Goal: Task Accomplishment & Management: Manage account settings

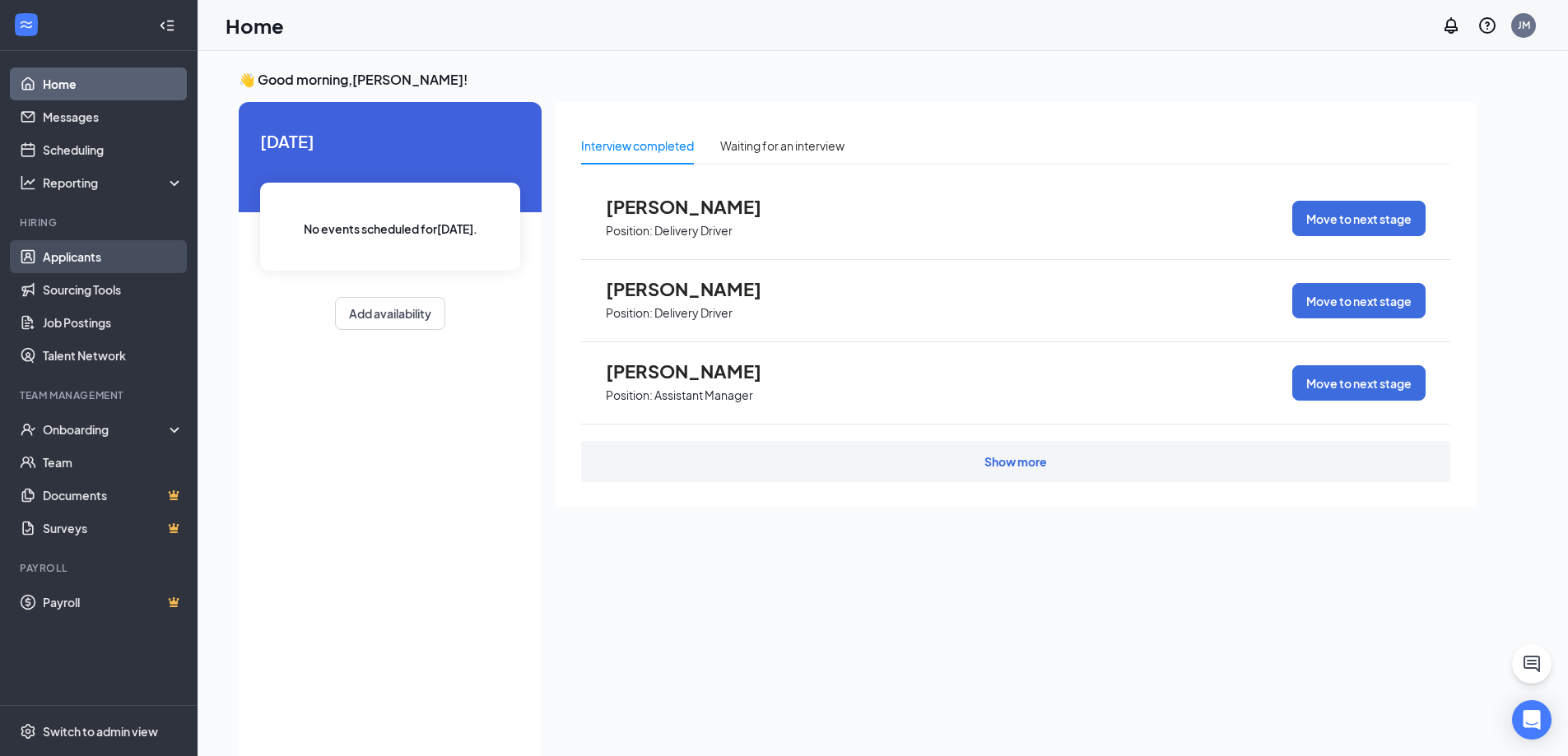
click at [103, 248] on link "Applicants" at bounding box center [113, 256] width 141 height 33
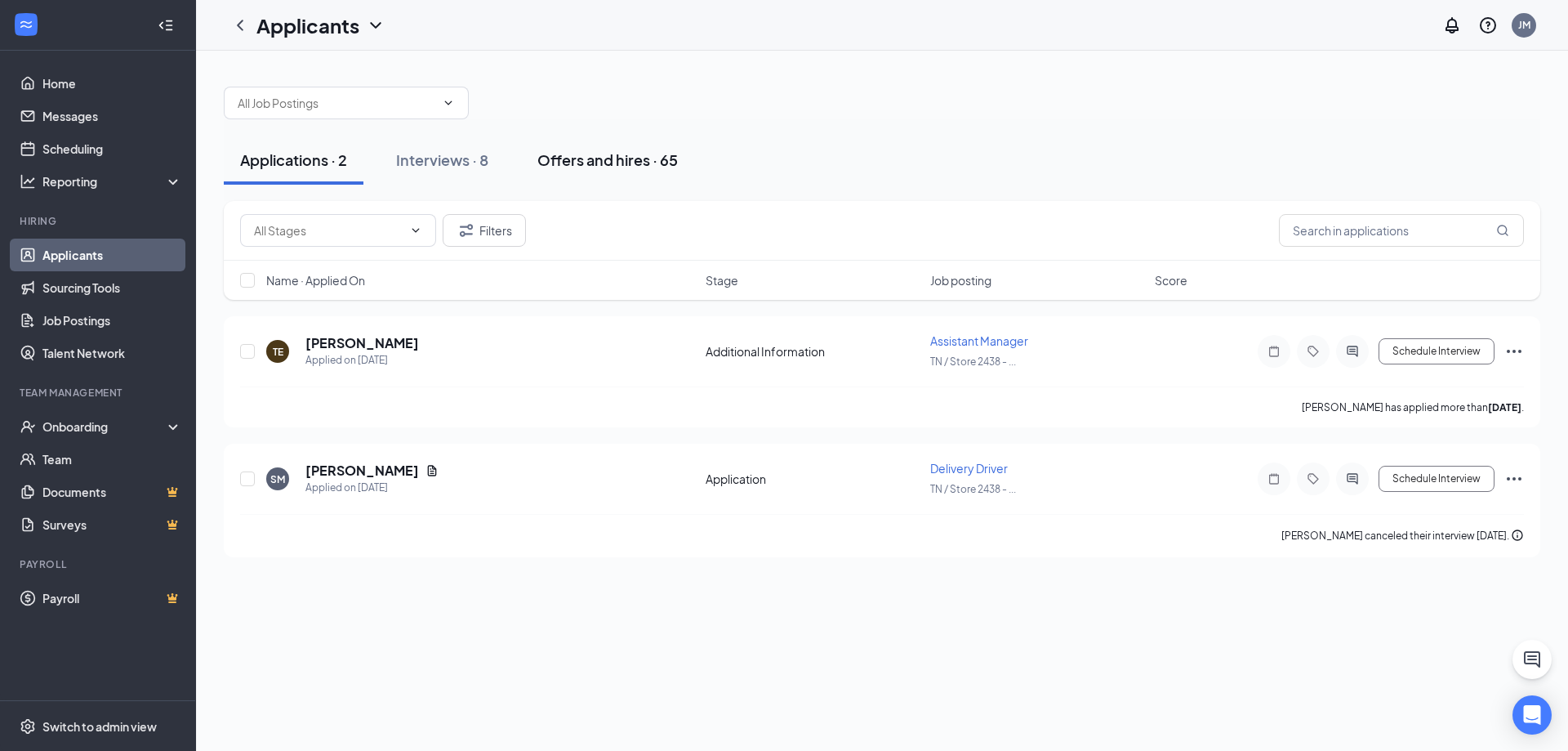
click at [619, 161] on div "Offers and hires · 65" at bounding box center [608, 160] width 141 height 21
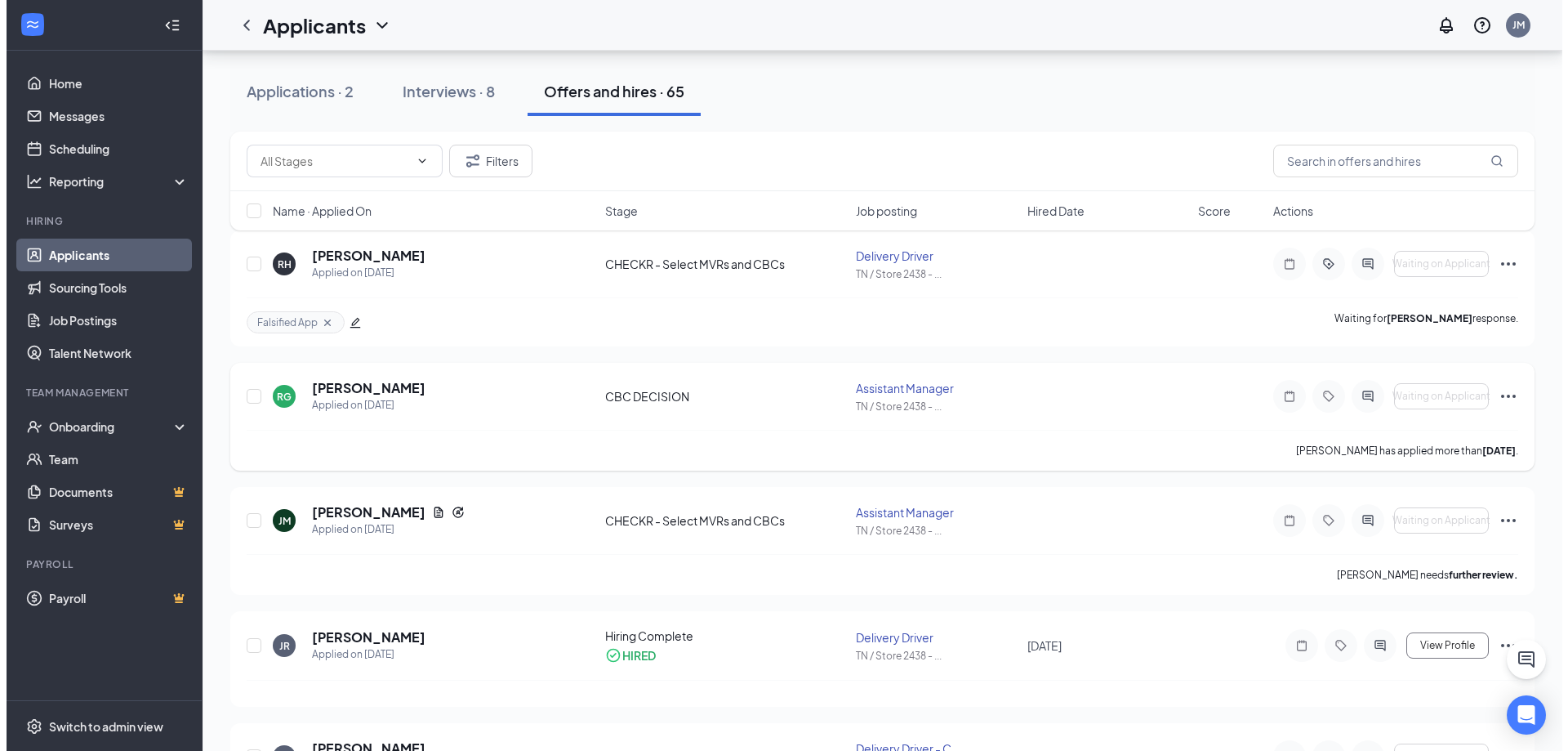
scroll to position [164, 0]
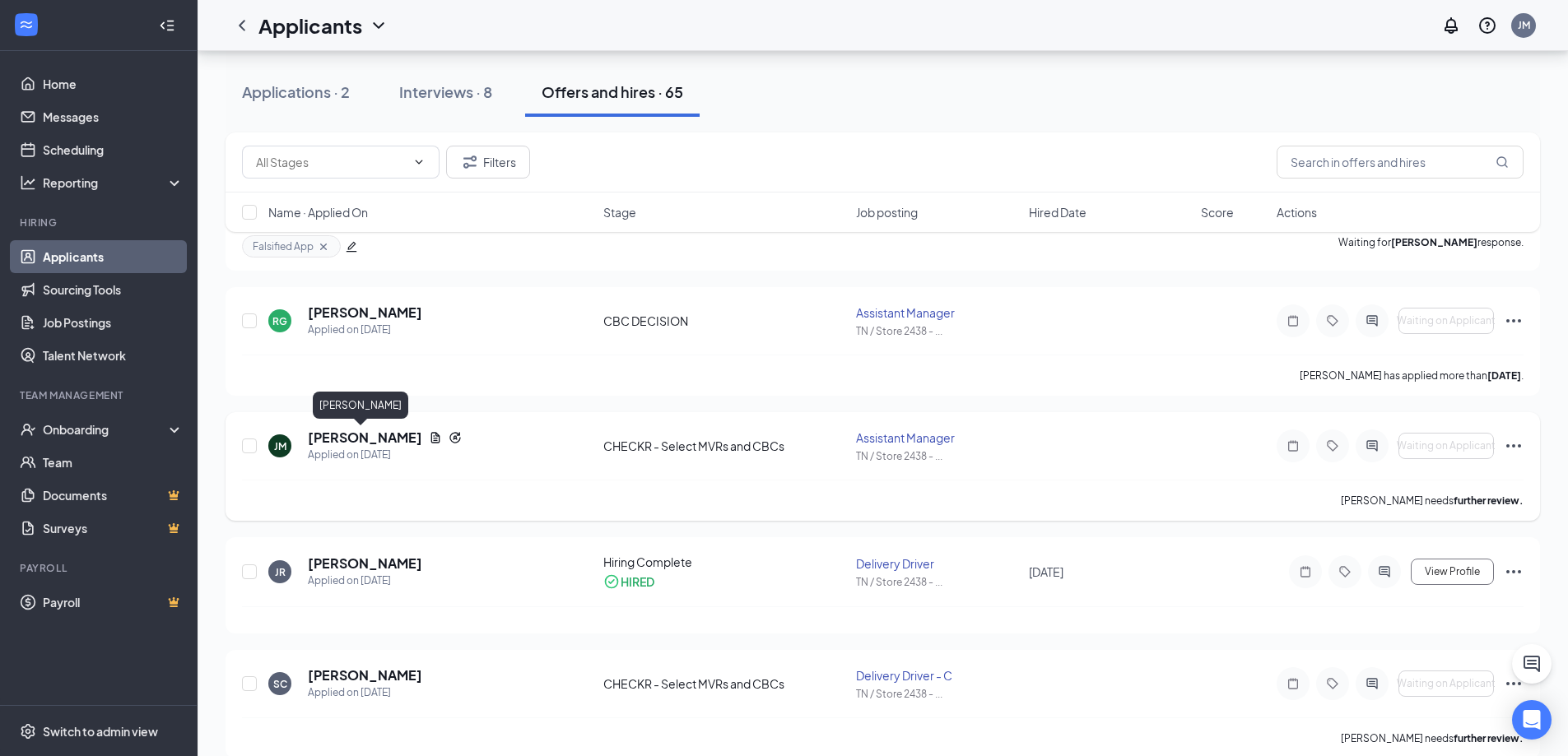
click at [360, 436] on h5 "[PERSON_NAME]" at bounding box center [364, 438] width 114 height 18
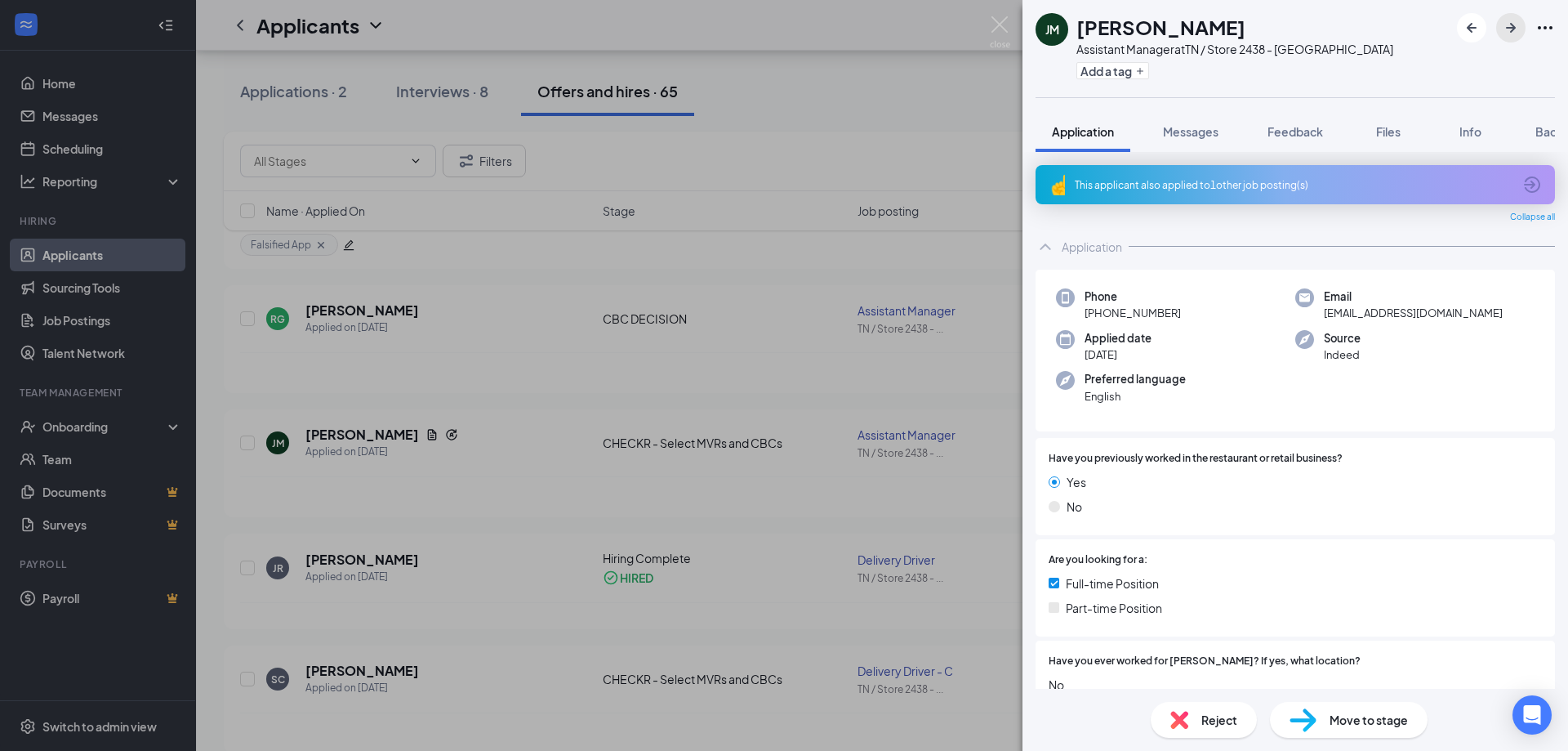
click at [1514, 22] on icon "ArrowRight" at bounding box center [1511, 28] width 20 height 20
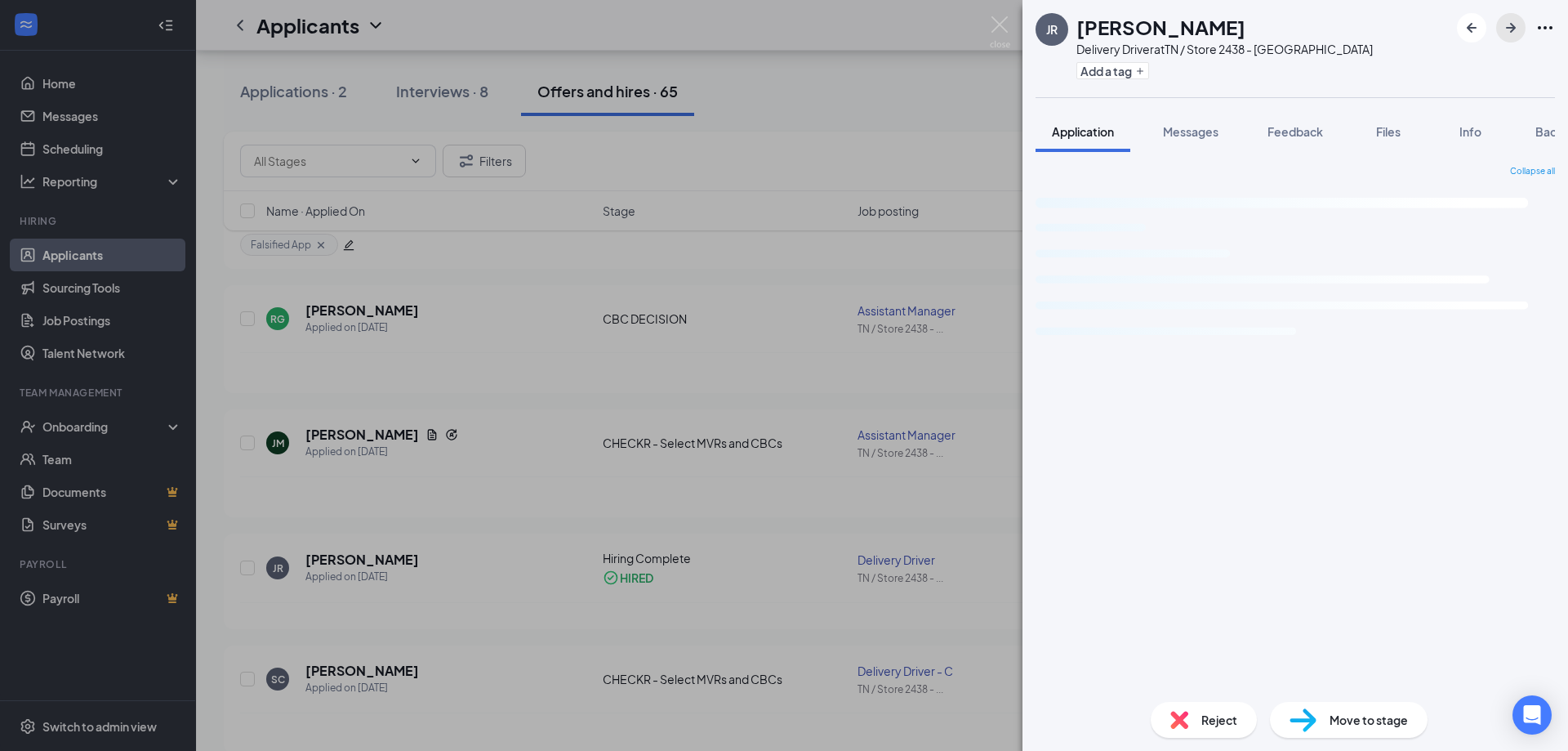
click at [1514, 25] on icon "ArrowRight" at bounding box center [1511, 28] width 20 height 20
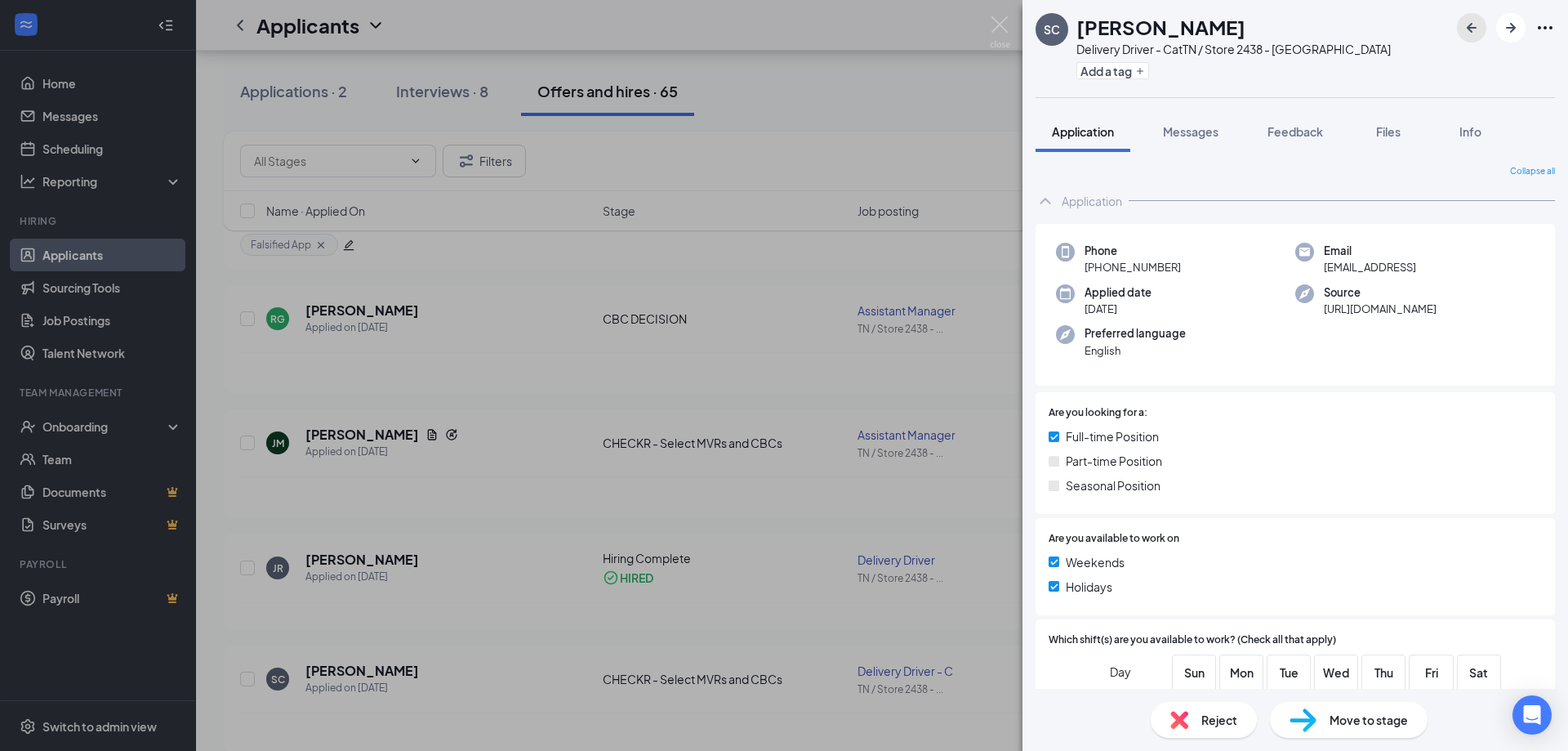
click at [1474, 24] on icon "ArrowLeftNew" at bounding box center [1471, 28] width 20 height 20
click at [1538, 132] on span "Background" at bounding box center [1569, 131] width 67 height 15
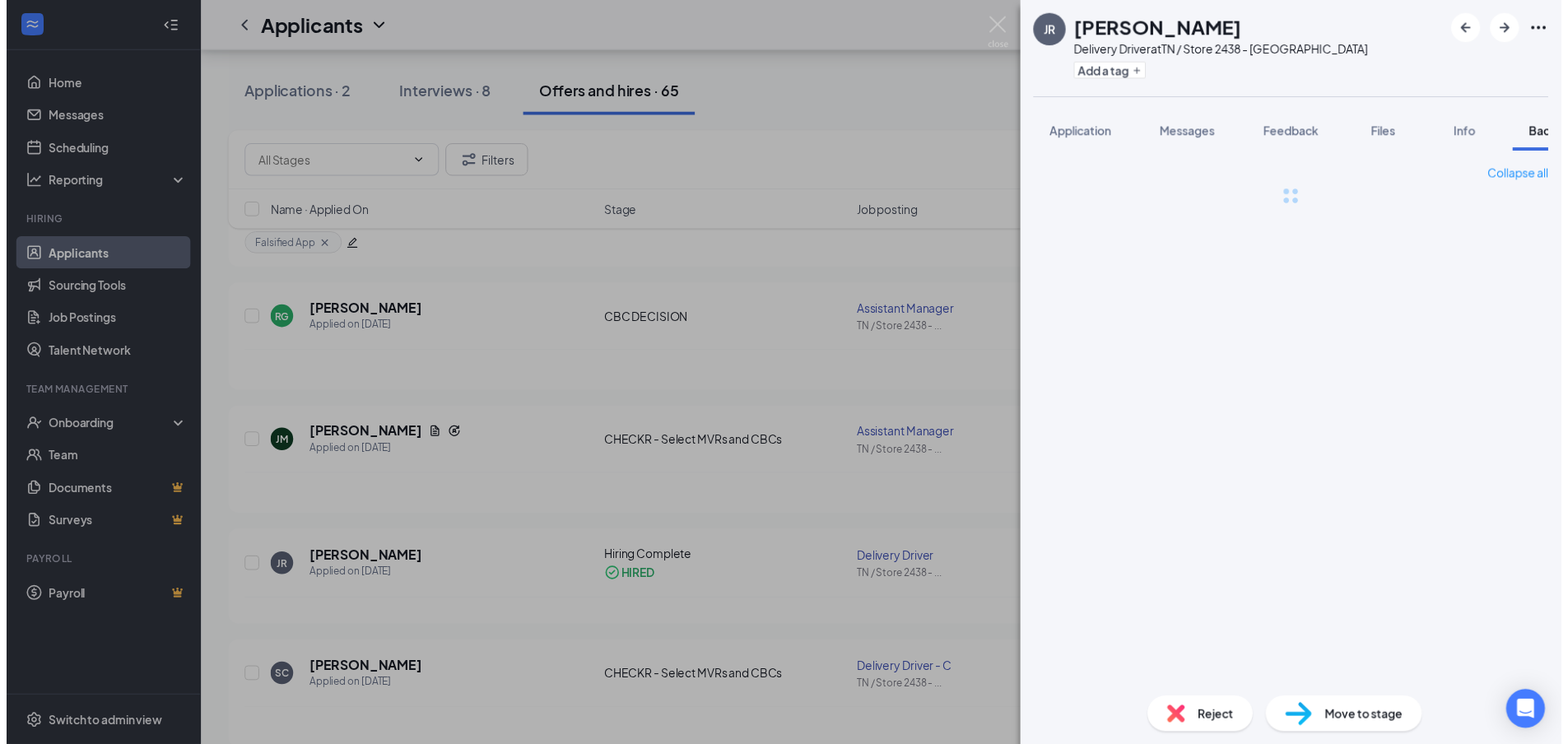
scroll to position [0, 67]
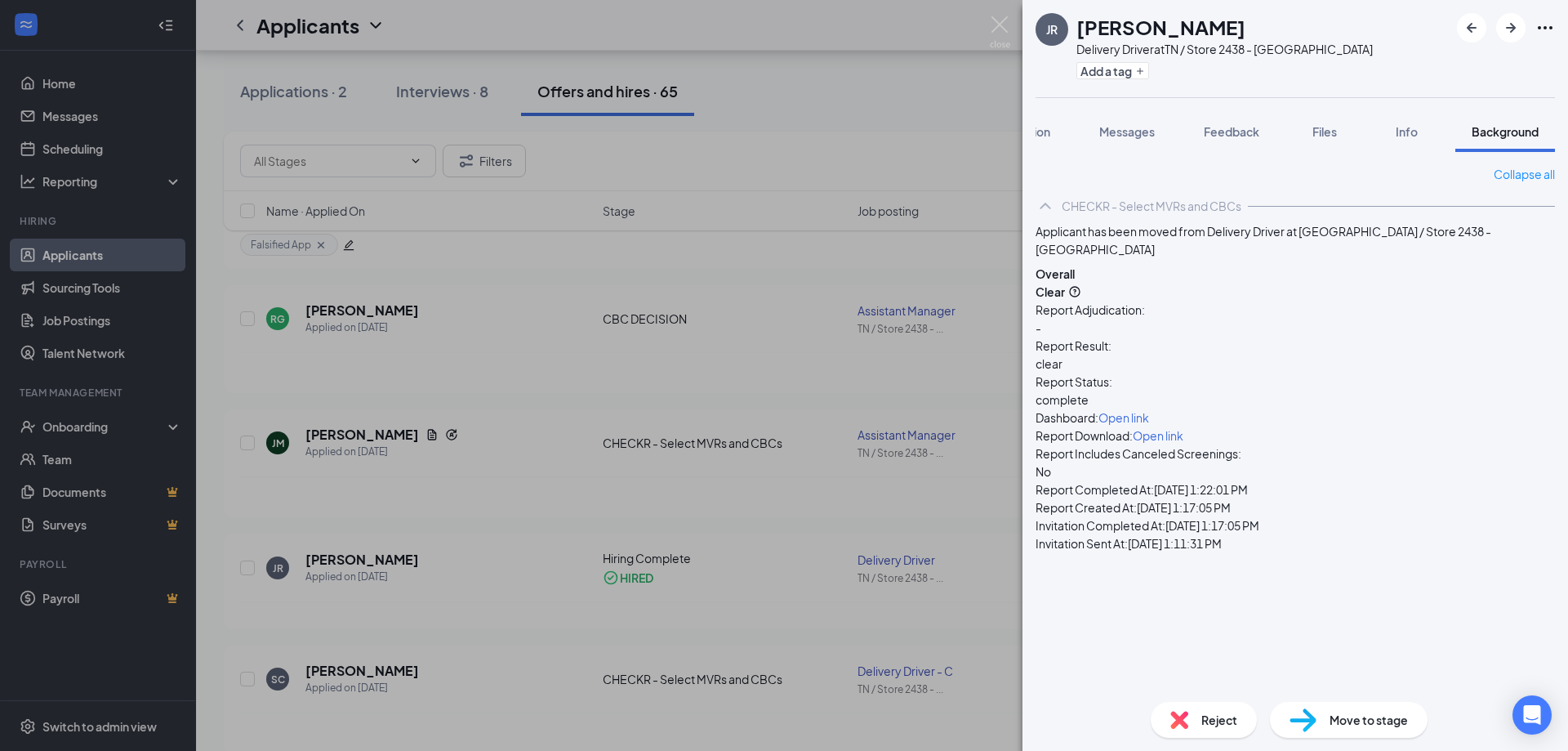
click at [497, 499] on div "JR [PERSON_NAME] Delivery Driver at [GEOGRAPHIC_DATA] / Store 2438 - [GEOGRAPHI…" at bounding box center [784, 376] width 1568 height 751
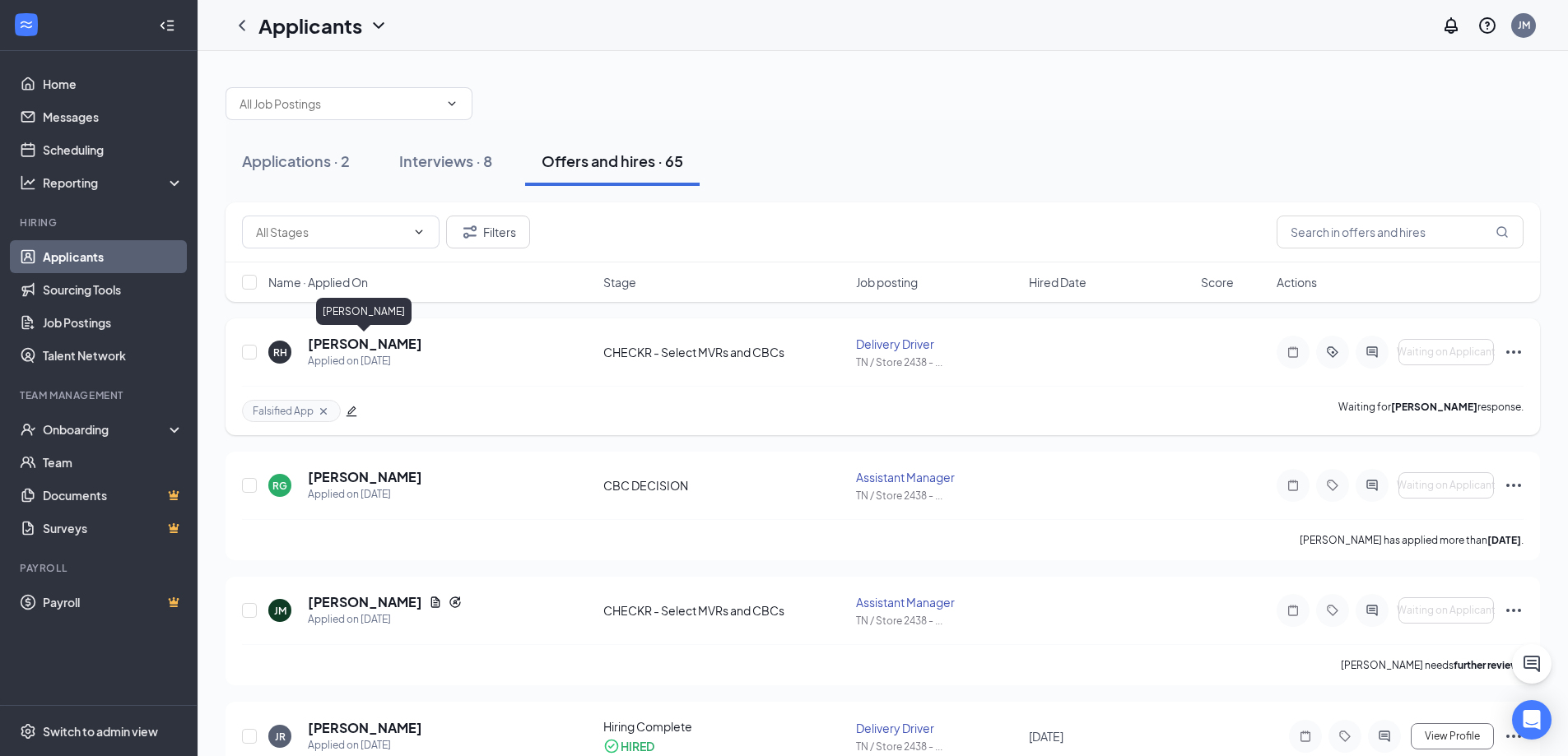
click at [339, 338] on h5 "[PERSON_NAME]" at bounding box center [364, 343] width 114 height 18
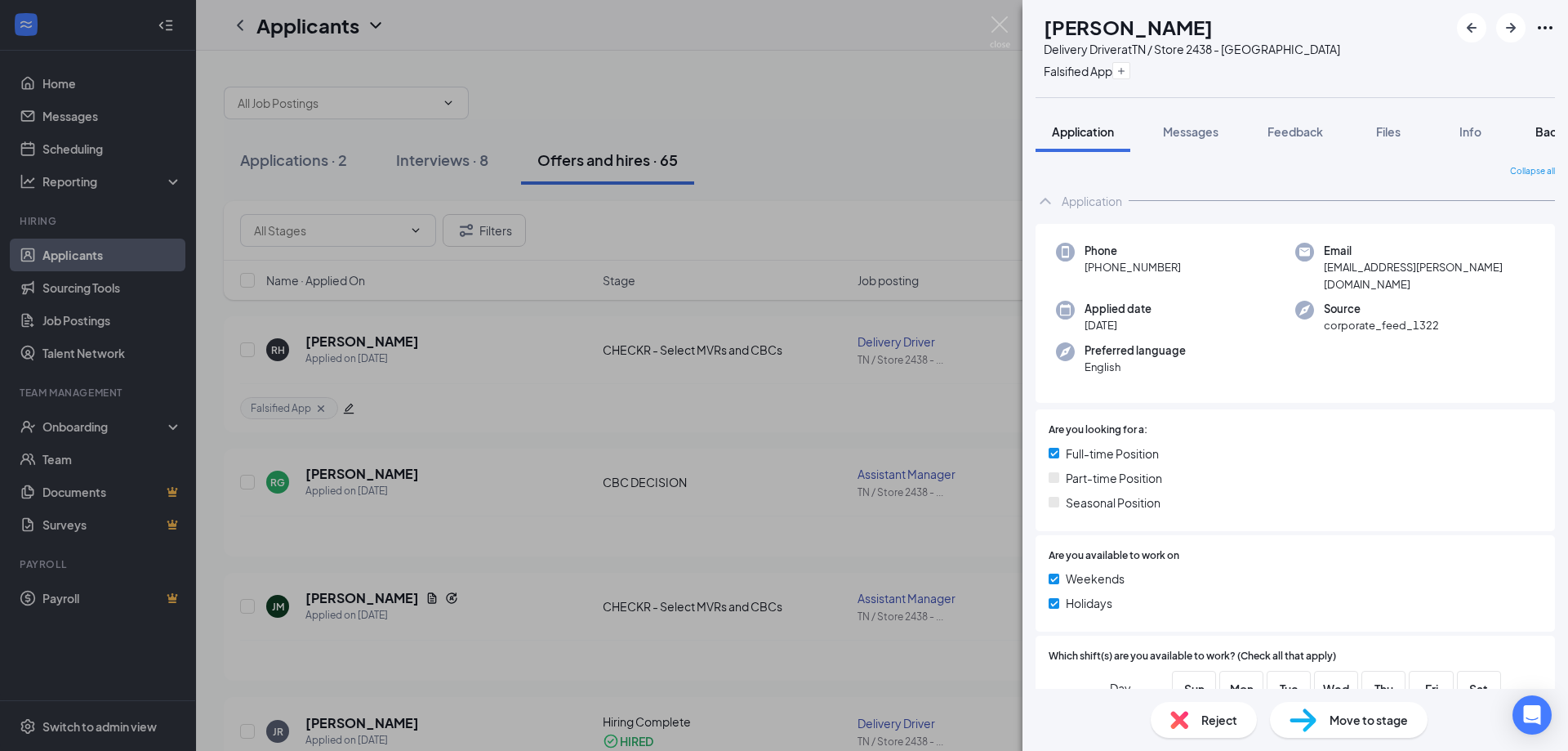
click at [1541, 131] on span "Background" at bounding box center [1569, 131] width 67 height 15
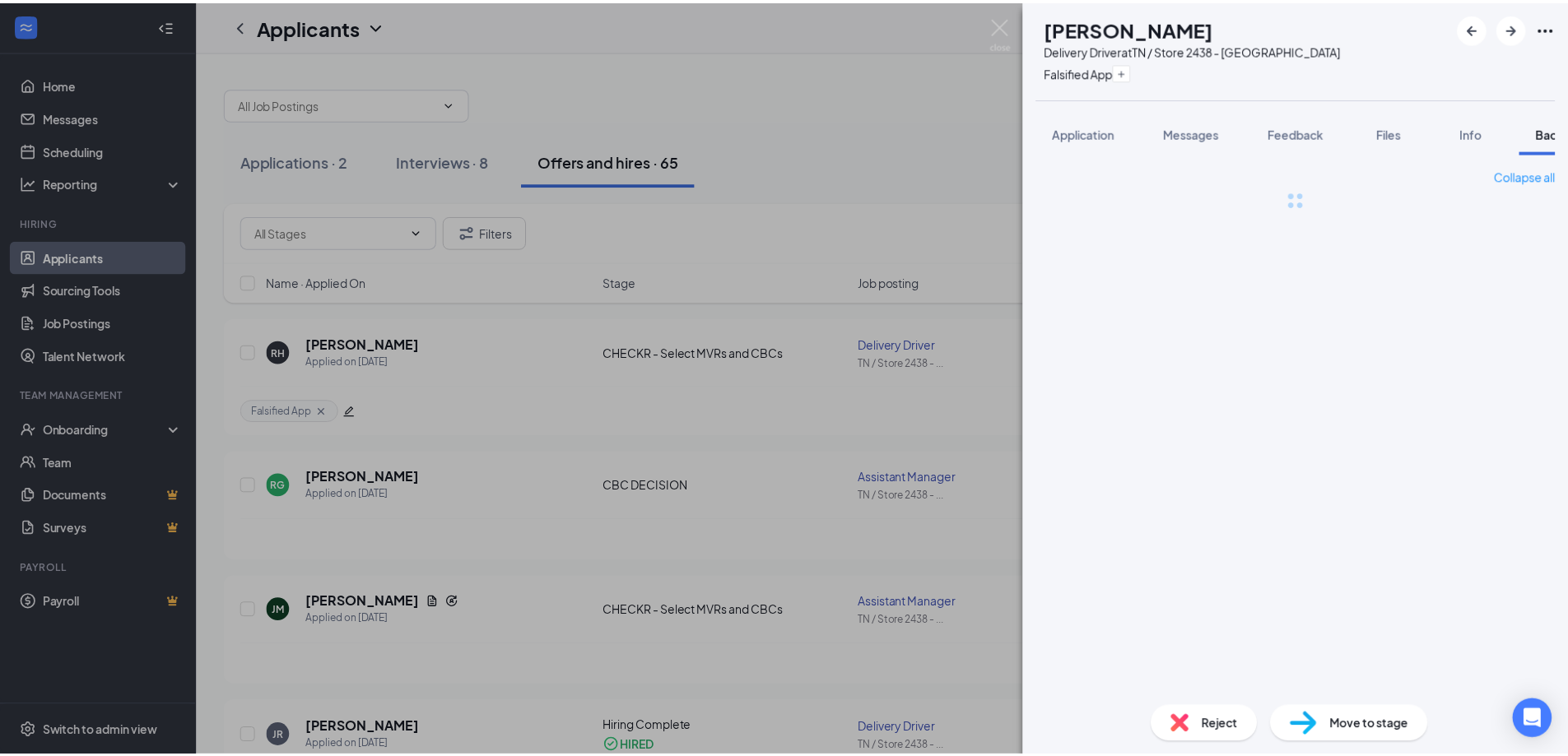
scroll to position [0, 67]
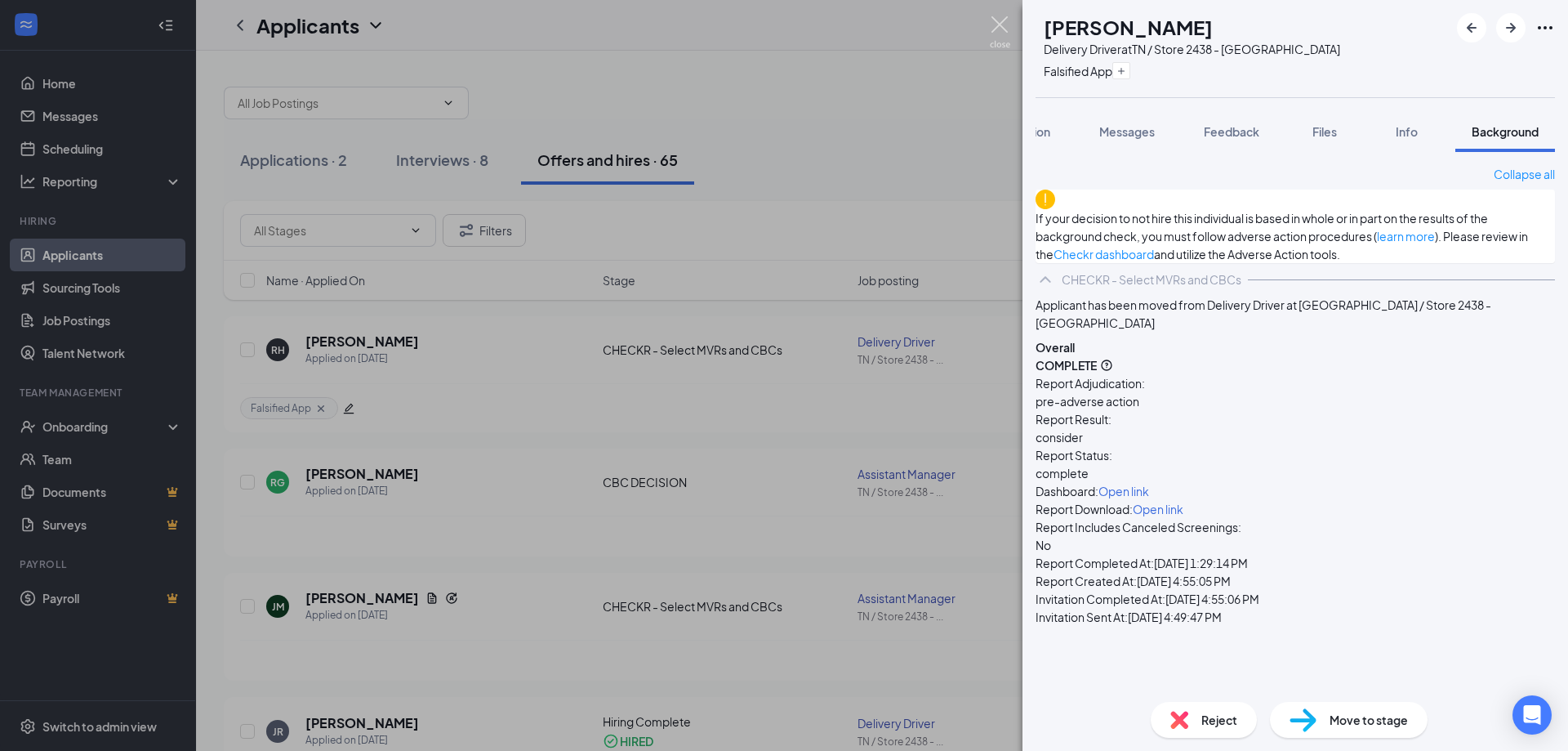
click at [998, 28] on img at bounding box center [1000, 33] width 21 height 32
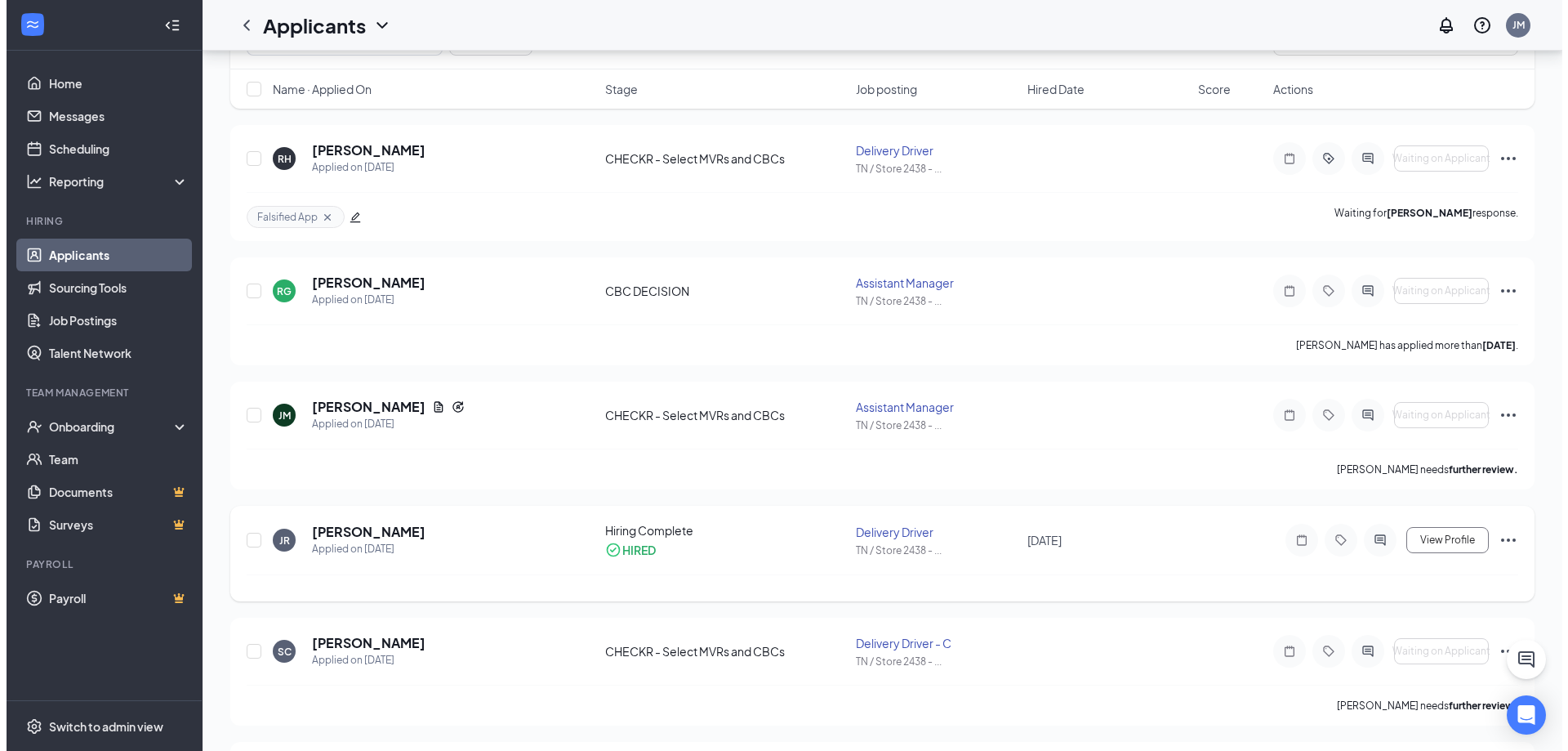
scroll to position [245, 0]
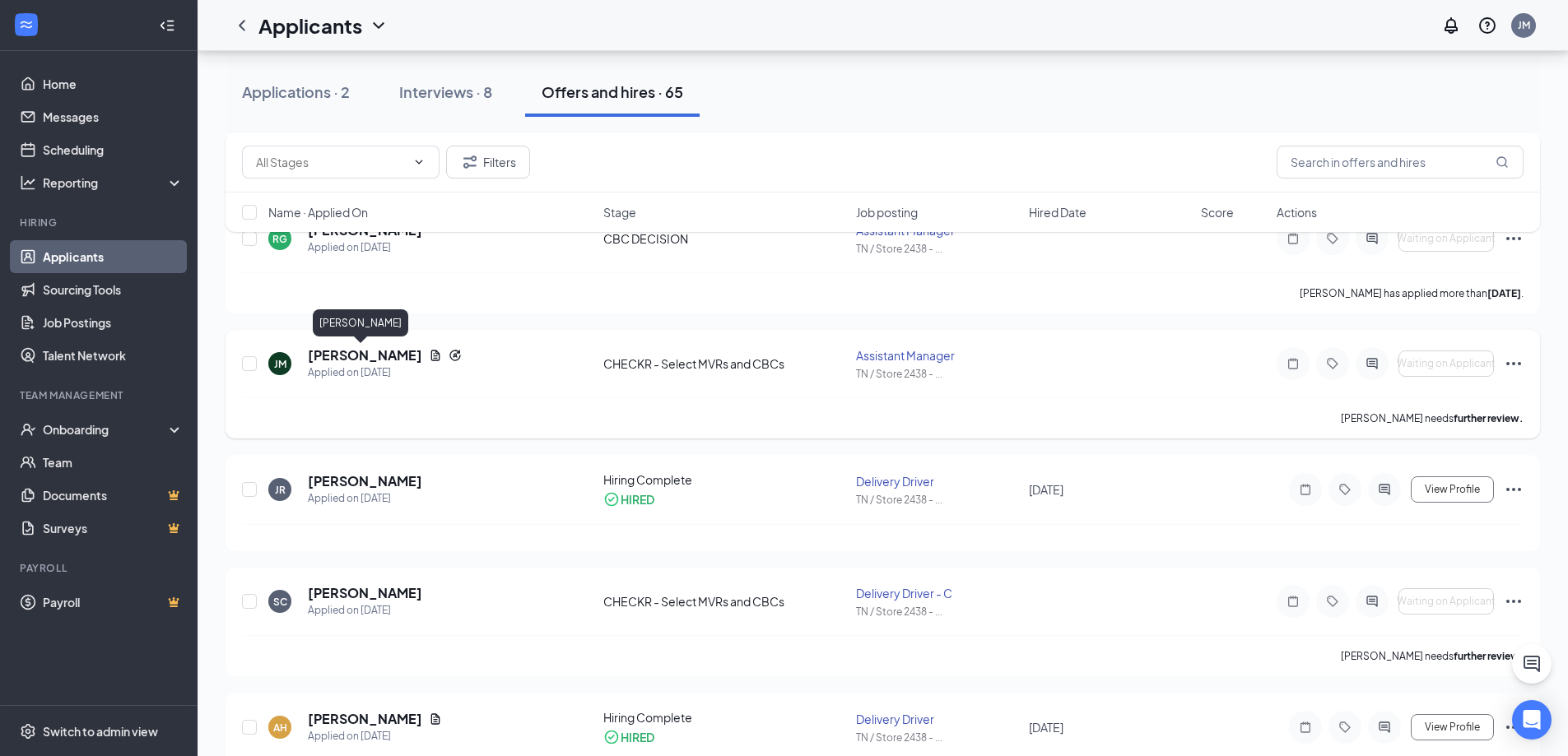
click at [336, 359] on h5 "[PERSON_NAME]" at bounding box center [364, 355] width 114 height 18
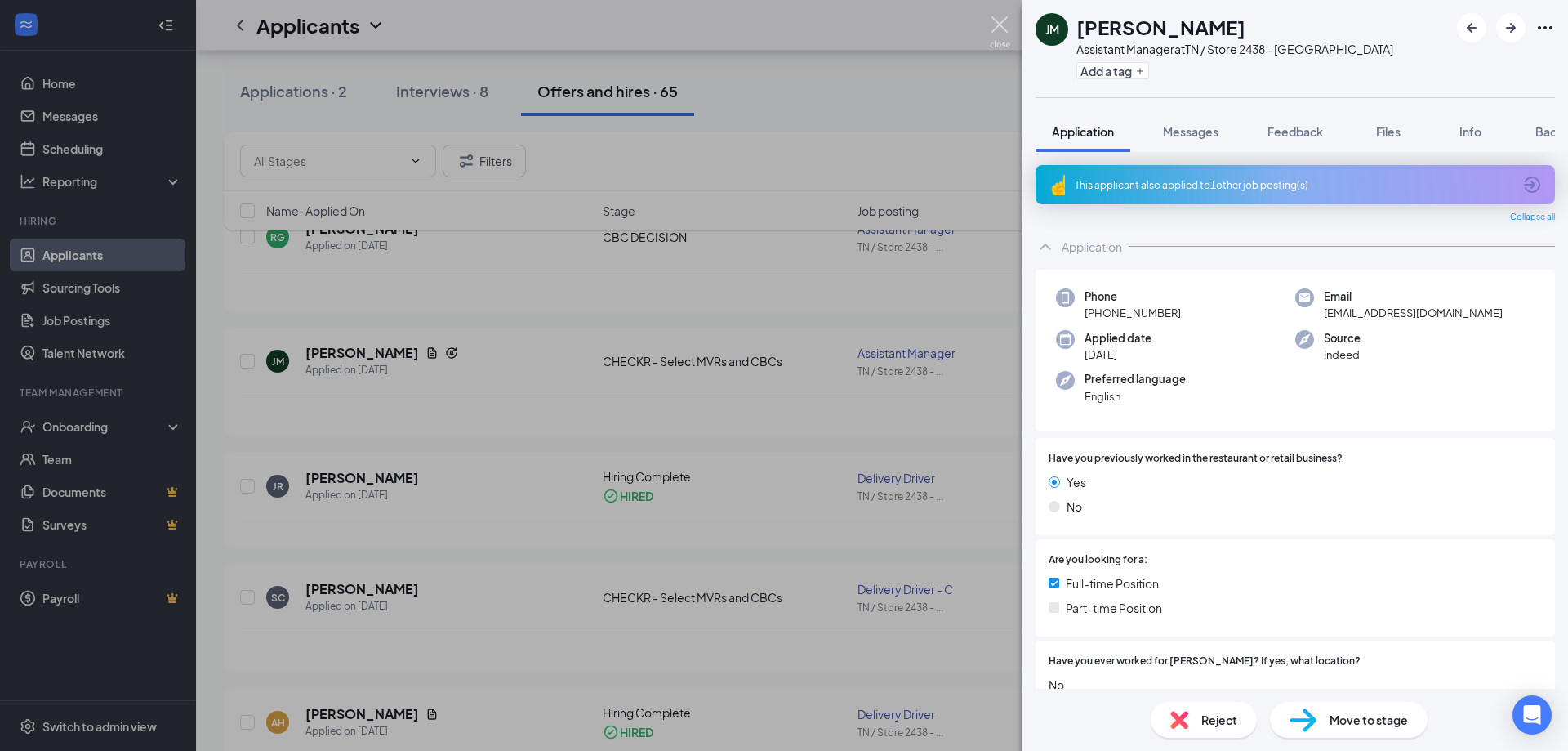
click at [1004, 35] on img at bounding box center [1000, 33] width 21 height 32
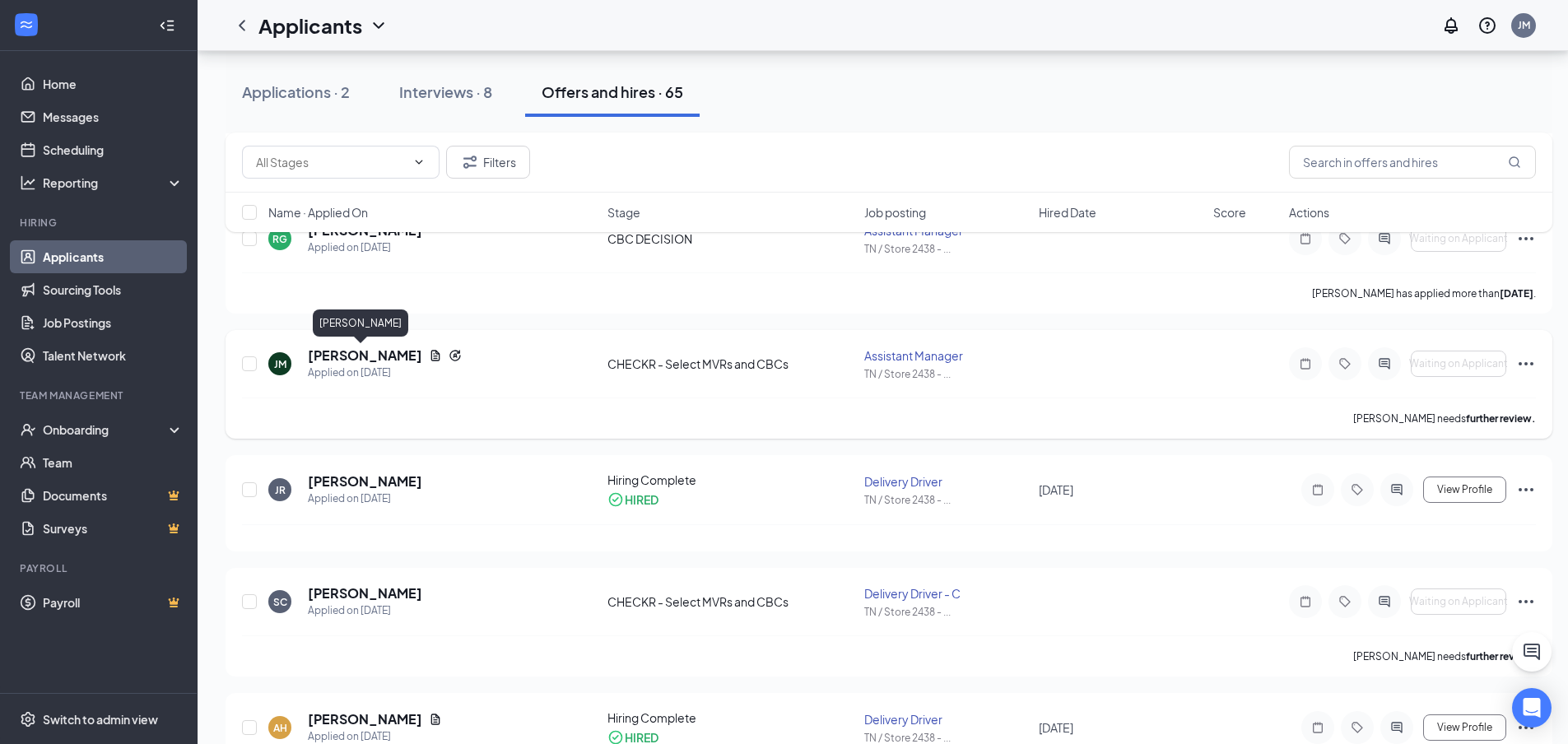
click at [361, 357] on h5 "[PERSON_NAME]" at bounding box center [364, 355] width 114 height 18
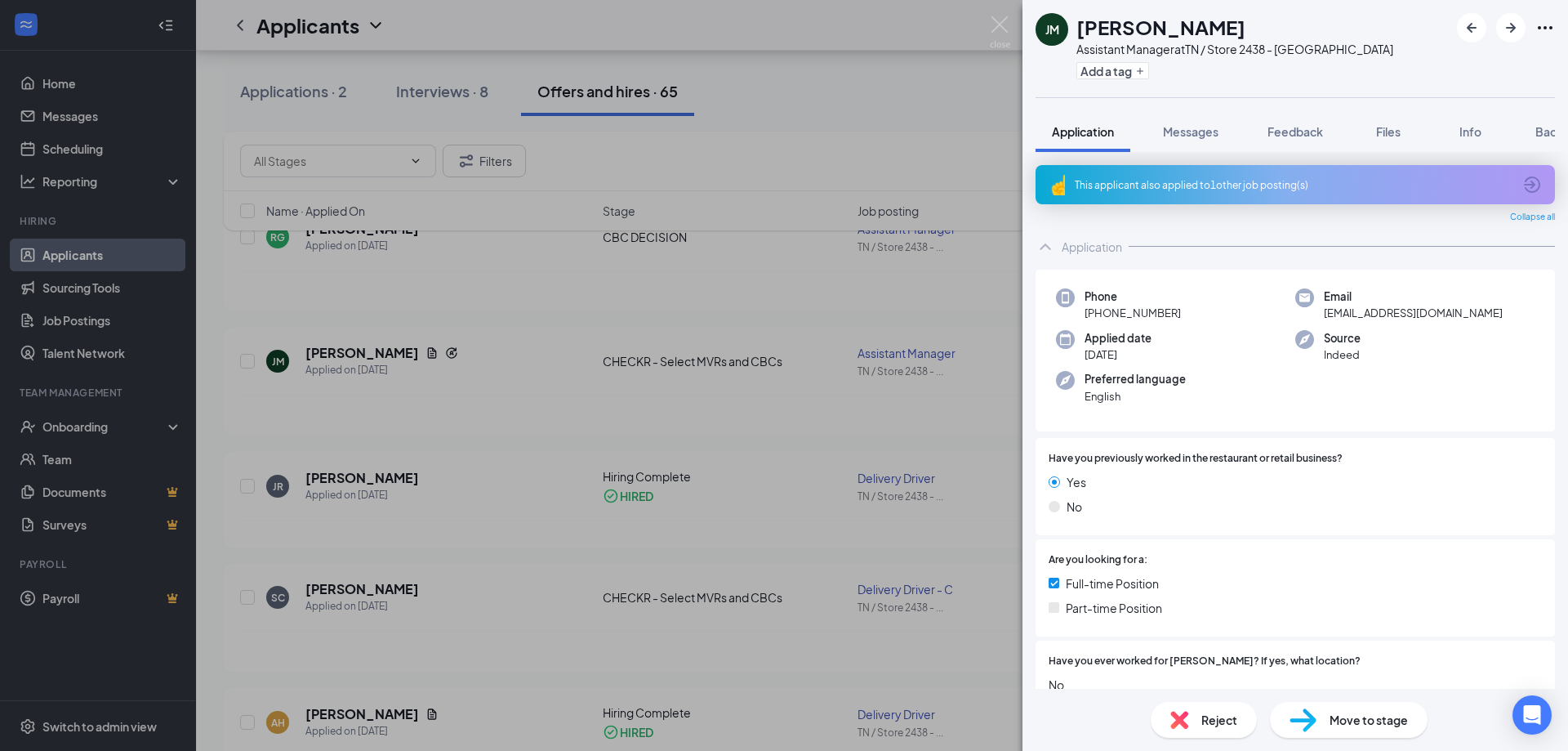
click at [1325, 730] on div "Move to stage" at bounding box center [1348, 719] width 158 height 35
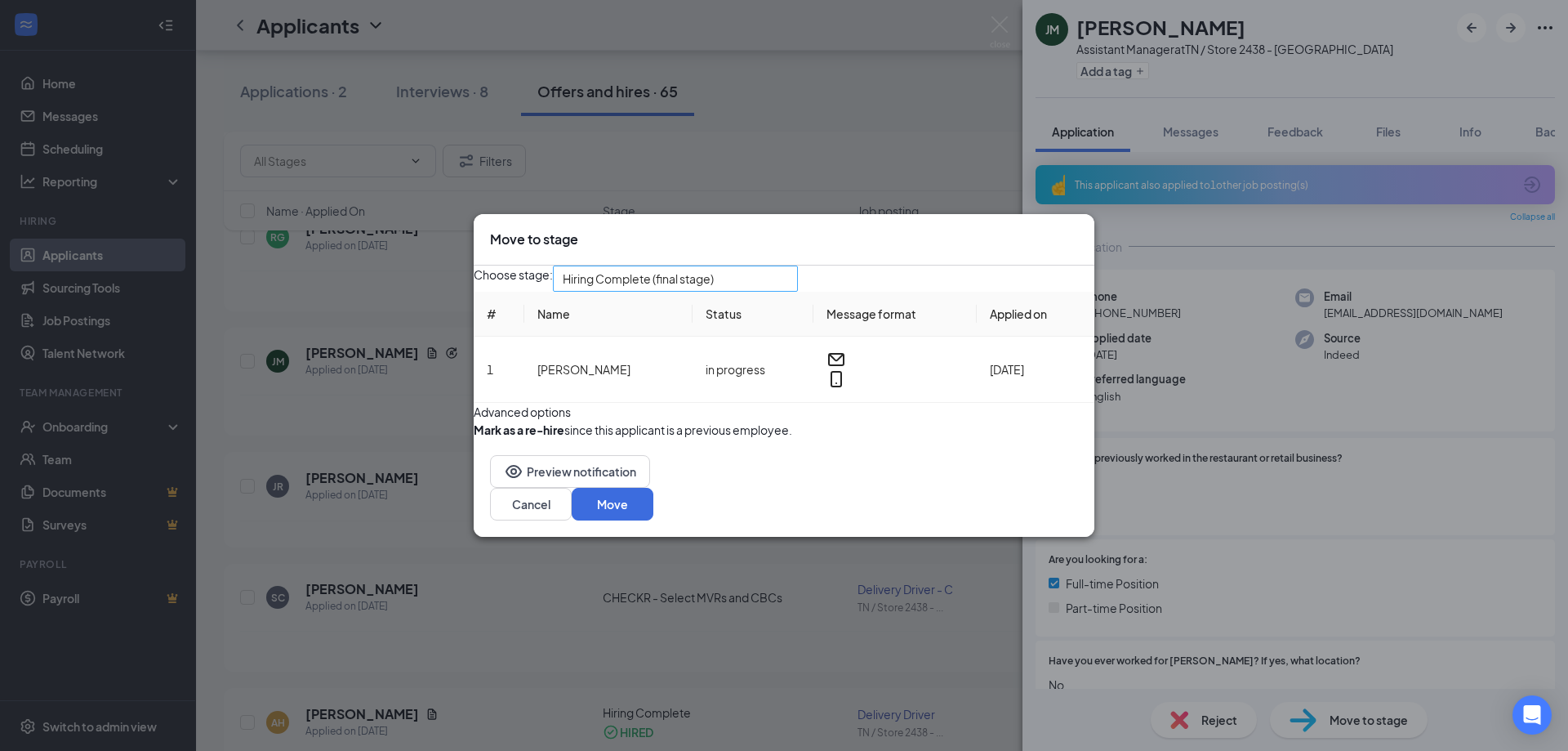
click at [788, 266] on span "Hiring Complete (final stage)" at bounding box center [675, 278] width 226 height 25
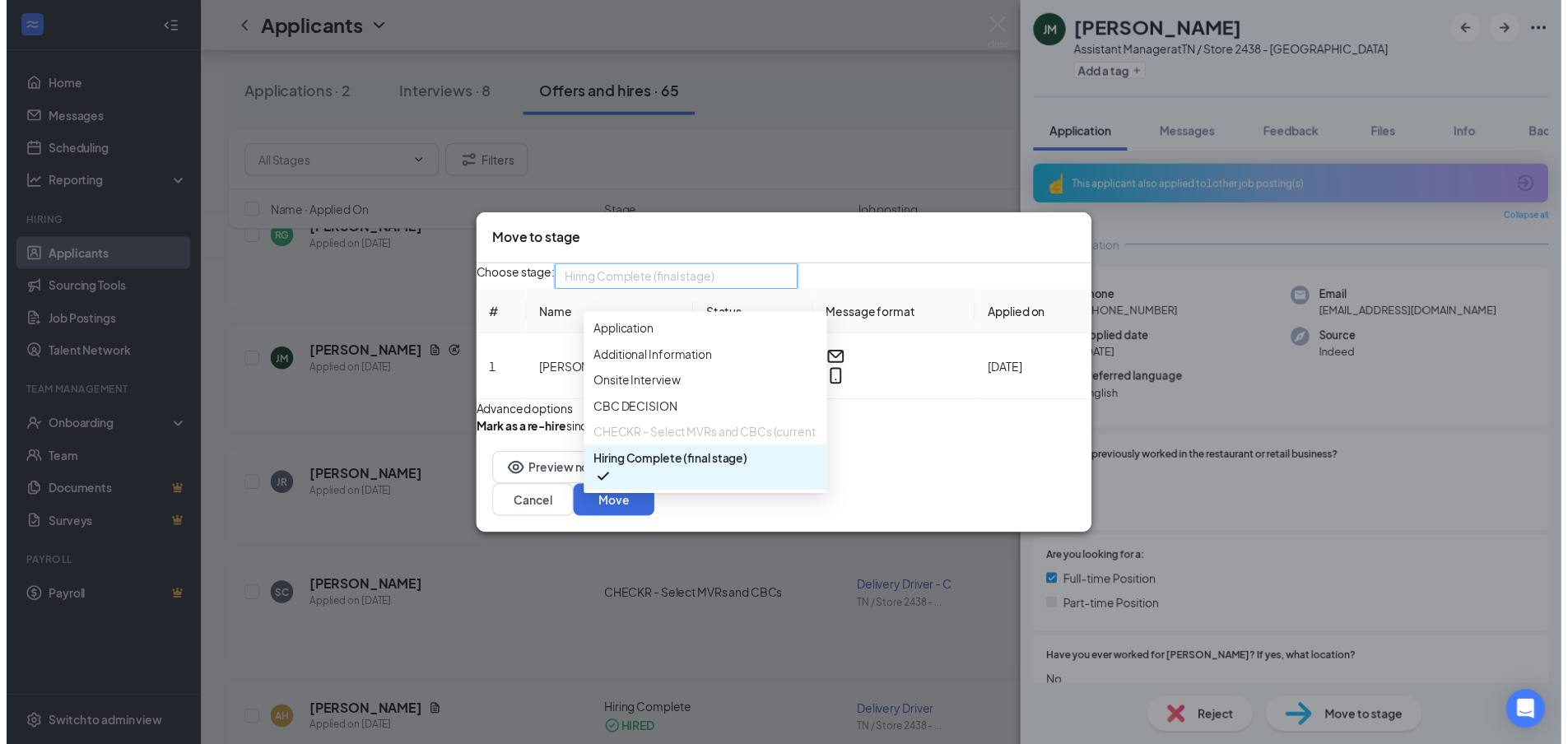
scroll to position [18, 0]
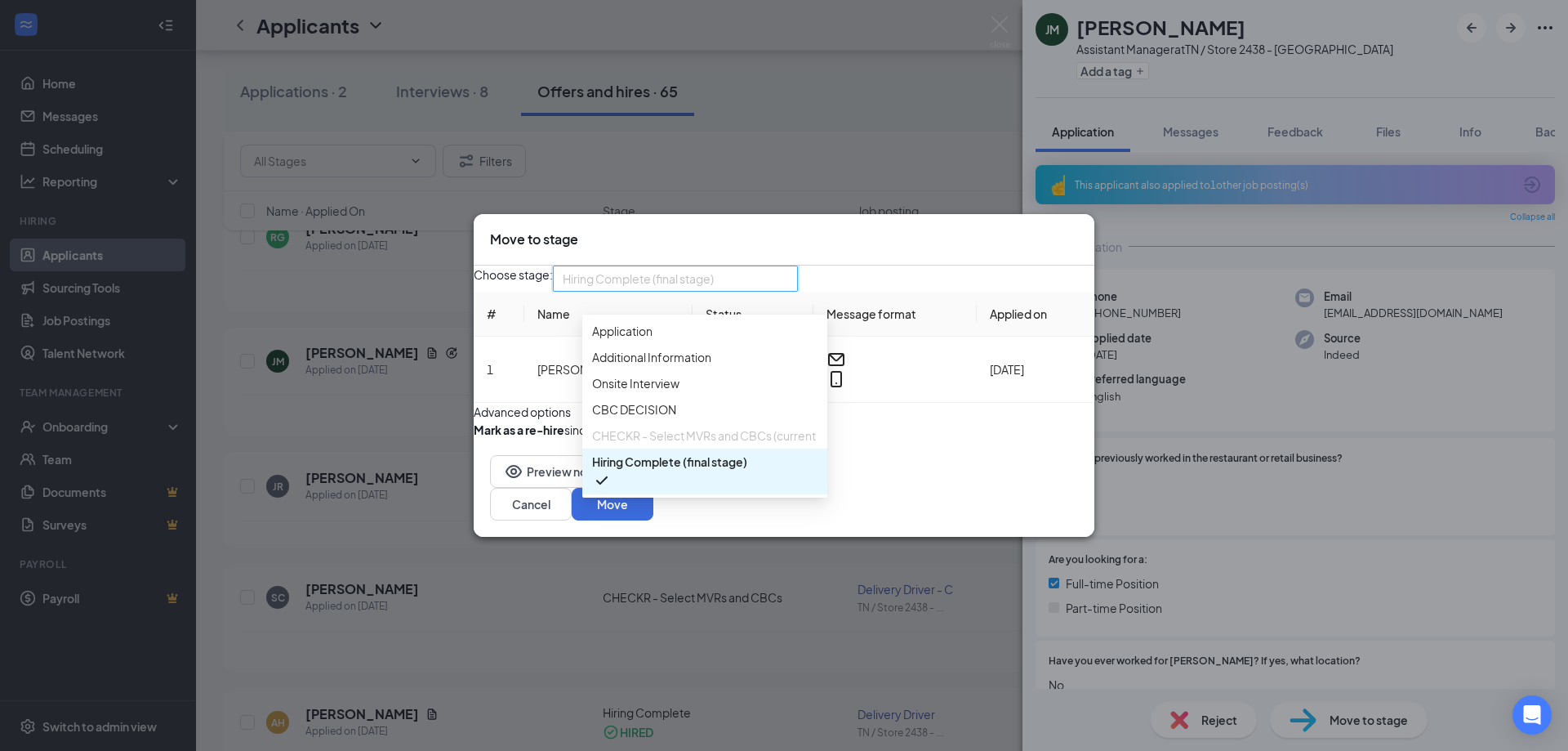
click at [732, 468] on span "Hiring Complete (final stage)" at bounding box center [670, 461] width 156 height 18
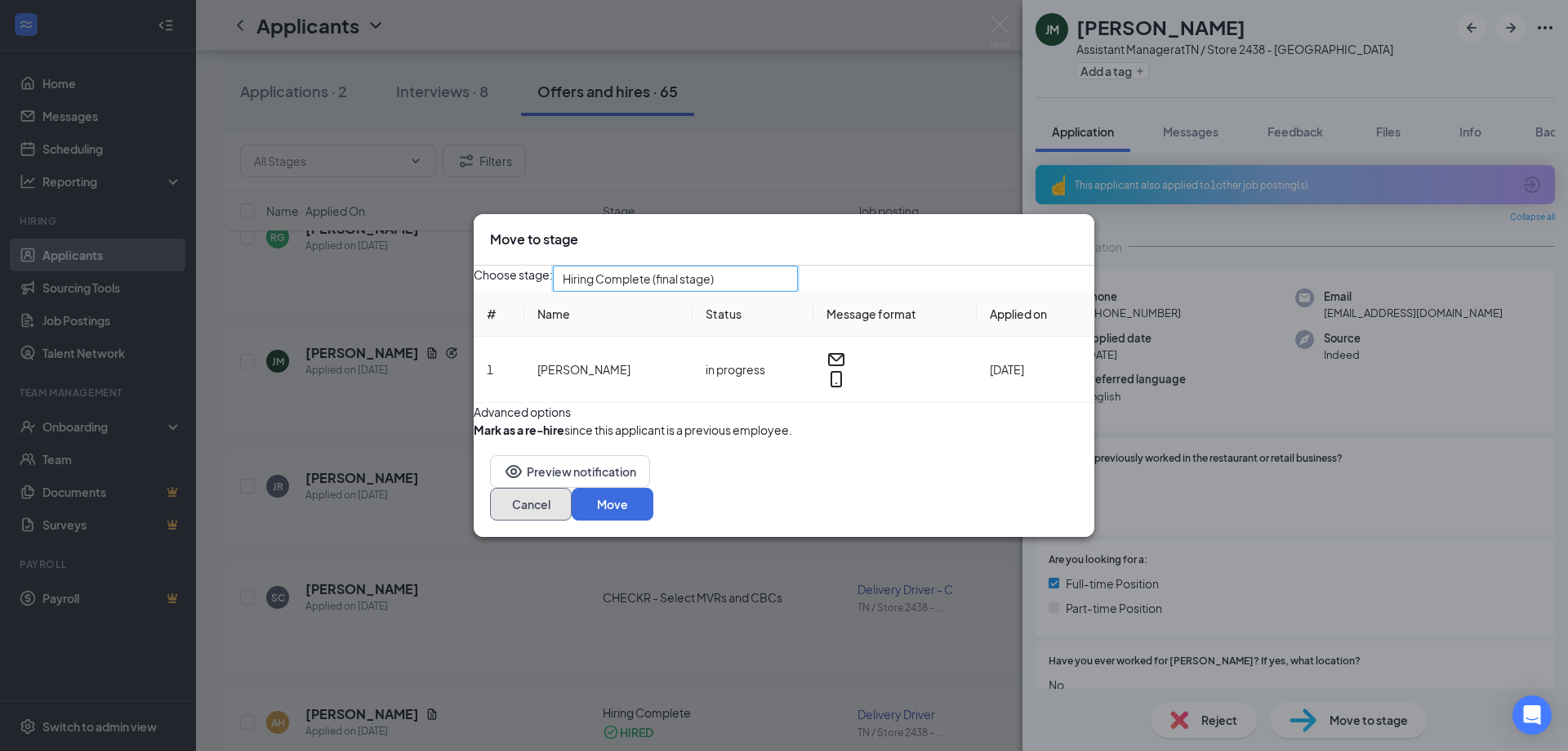
click at [571, 520] on button "Cancel" at bounding box center [530, 504] width 82 height 33
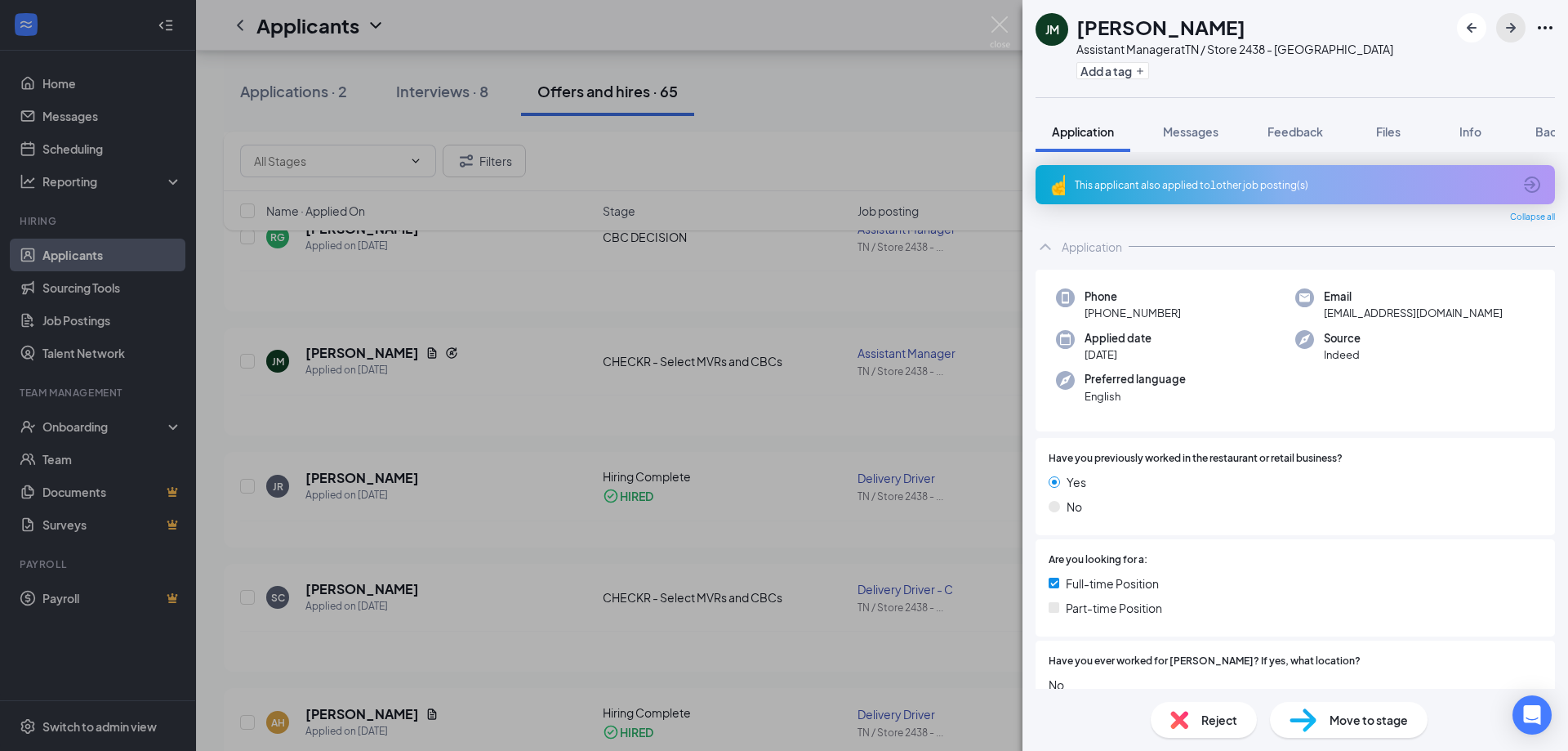
click at [1518, 32] on icon "ArrowRight" at bounding box center [1511, 28] width 20 height 20
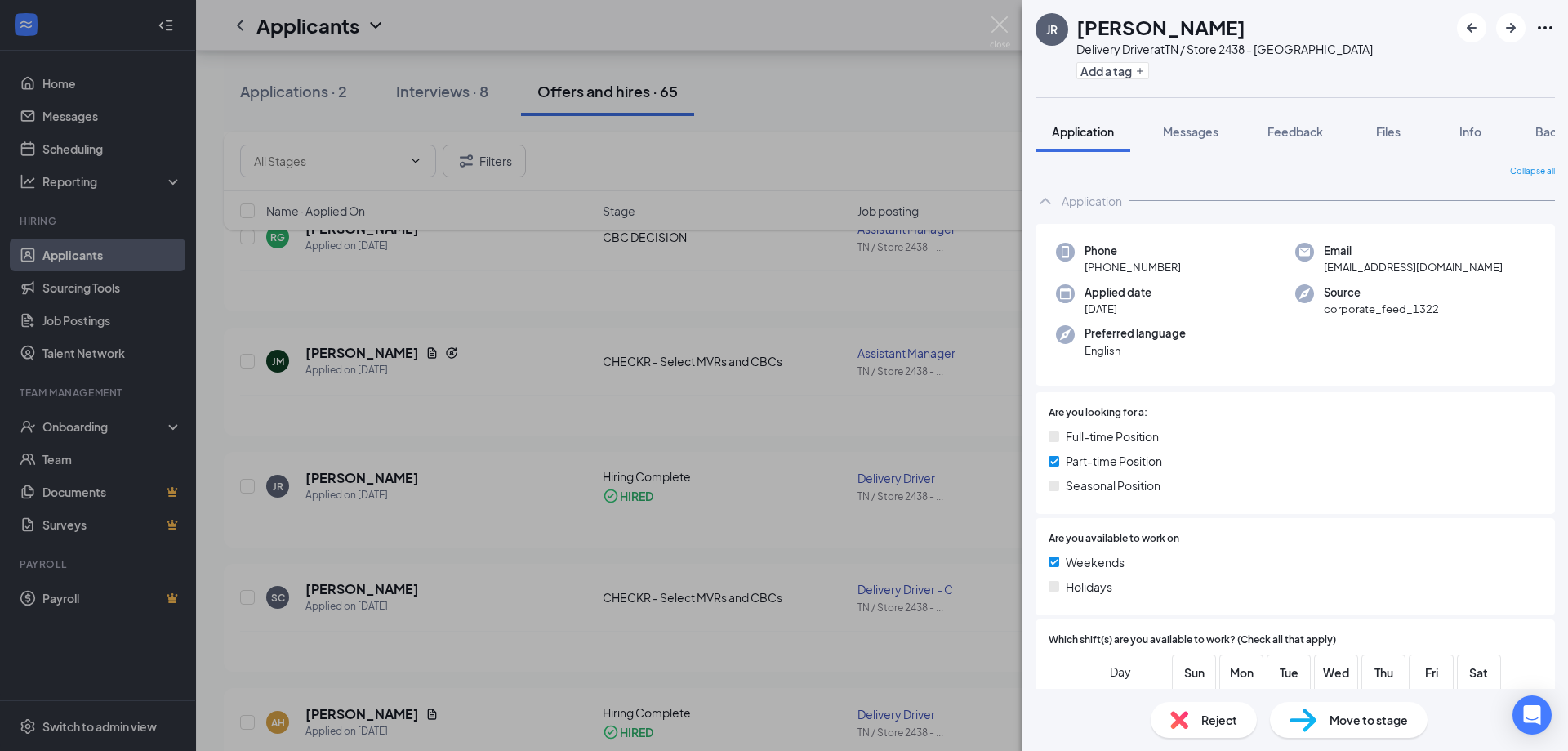
click at [85, 420] on div "JR [PERSON_NAME] Delivery Driver at [GEOGRAPHIC_DATA] / Store 2438 - [GEOGRAPHI…" at bounding box center [784, 376] width 1568 height 751
click at [84, 429] on div "Onboarding" at bounding box center [105, 427] width 126 height 17
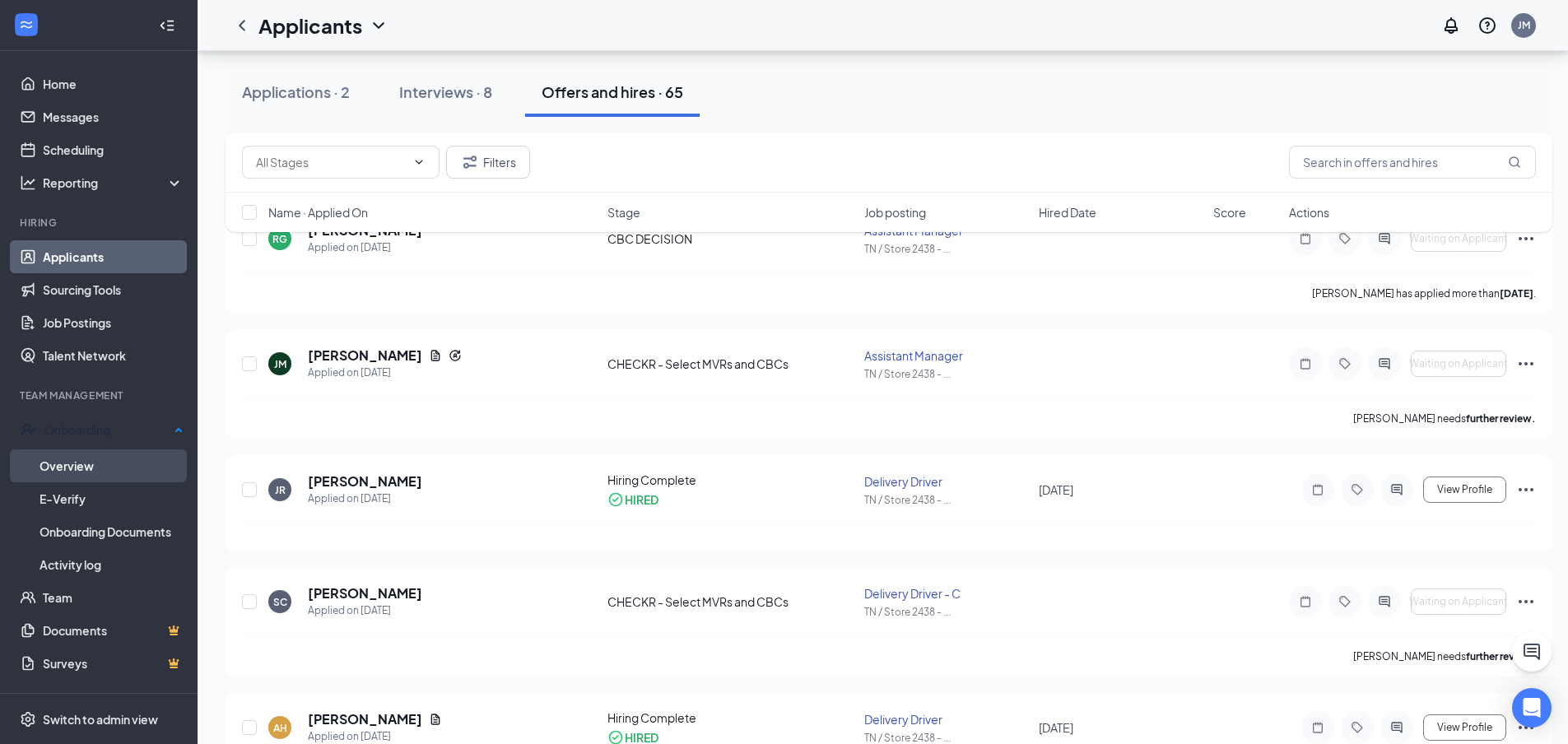
click at [108, 465] on link "Overview" at bounding box center [111, 465] width 144 height 33
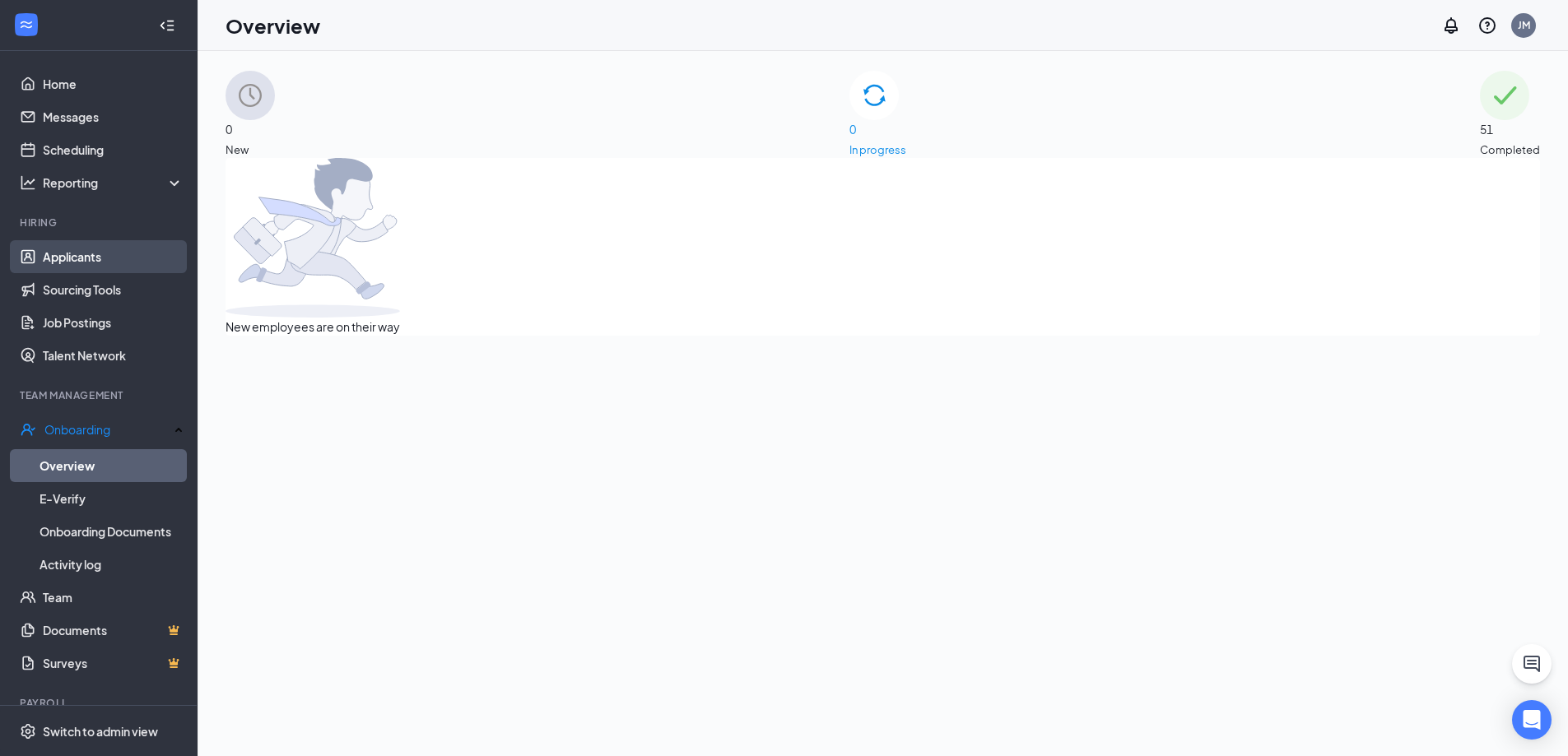
click at [102, 258] on link "Applicants" at bounding box center [113, 256] width 141 height 33
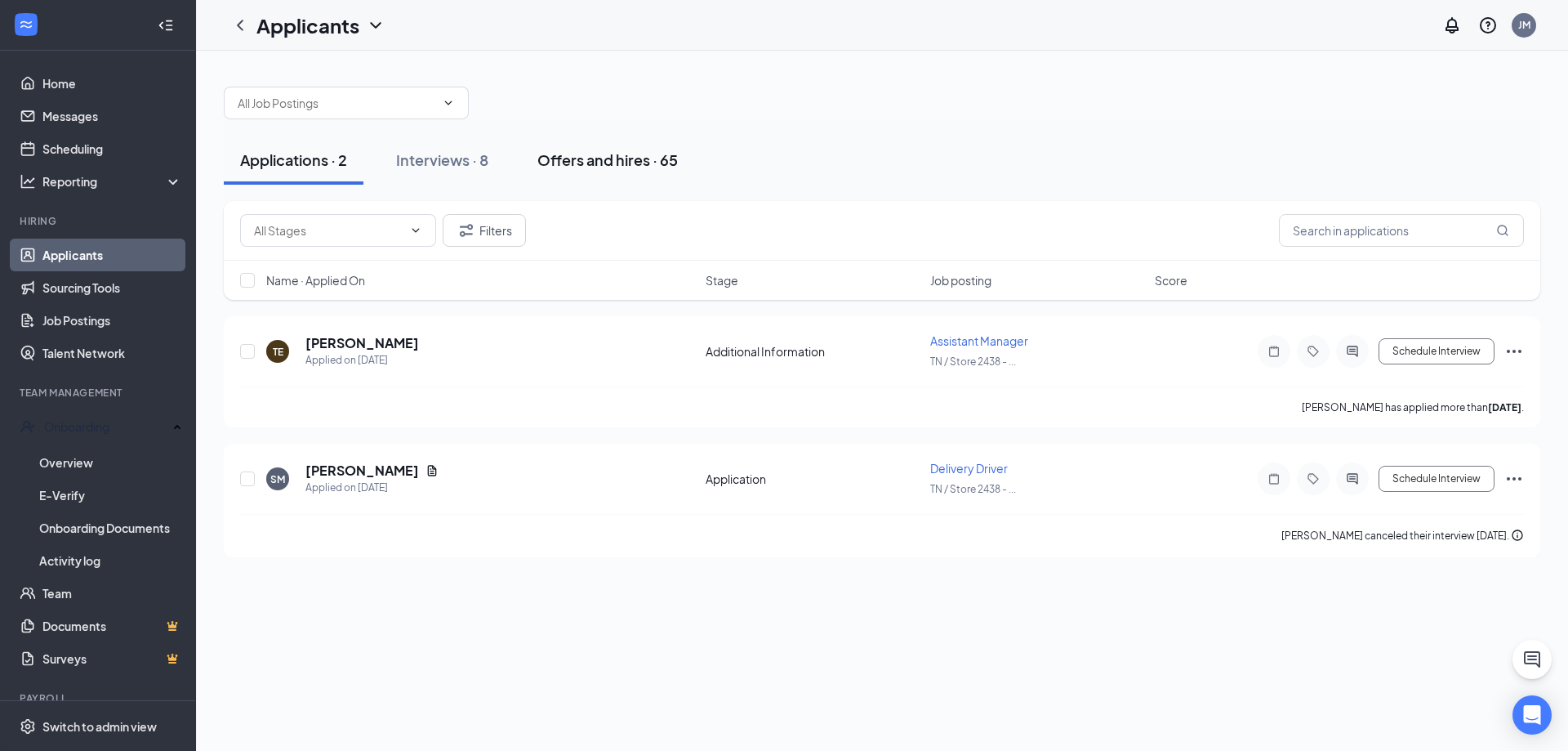
click at [584, 154] on div "Offers and hires · 65" at bounding box center [608, 160] width 141 height 21
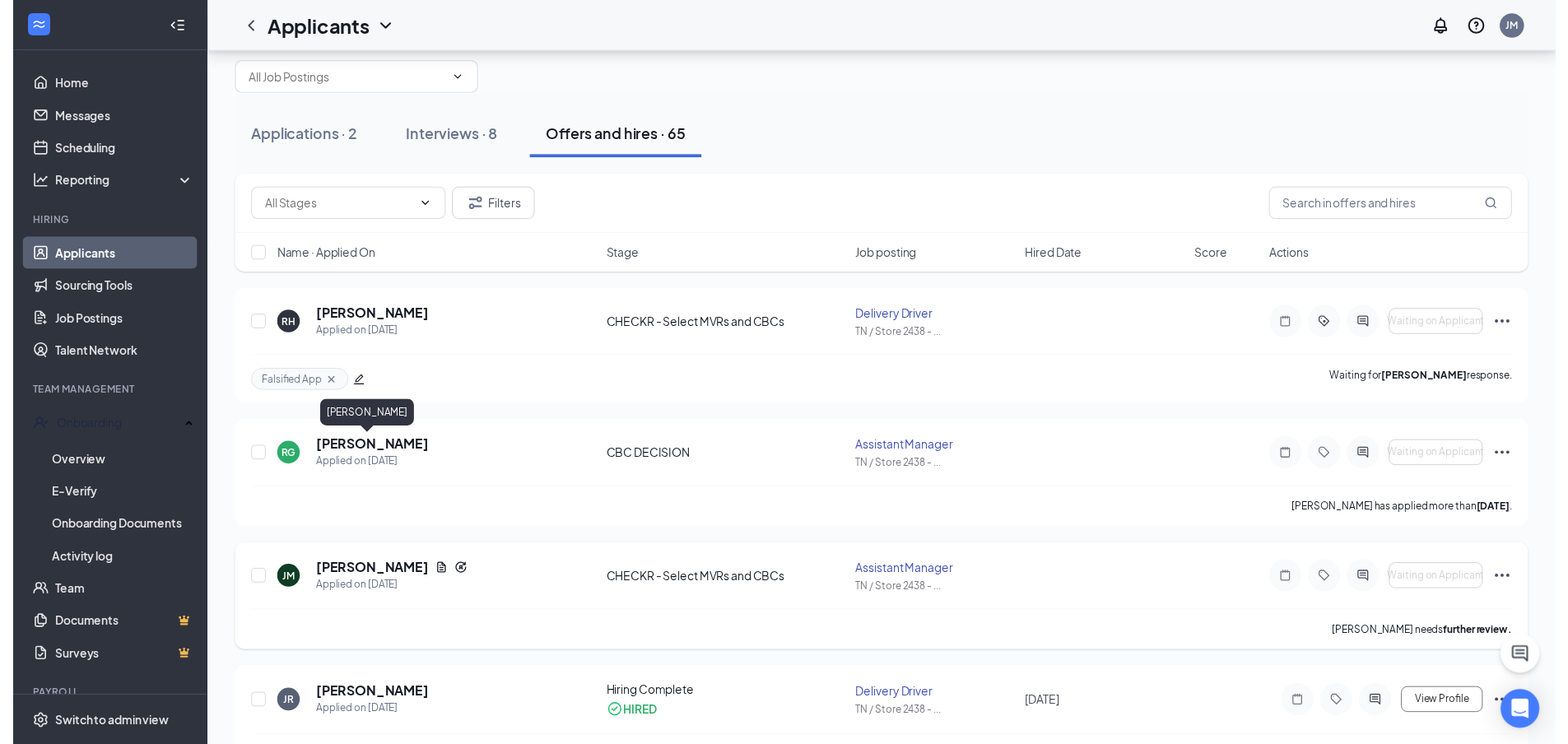
scroll to position [82, 0]
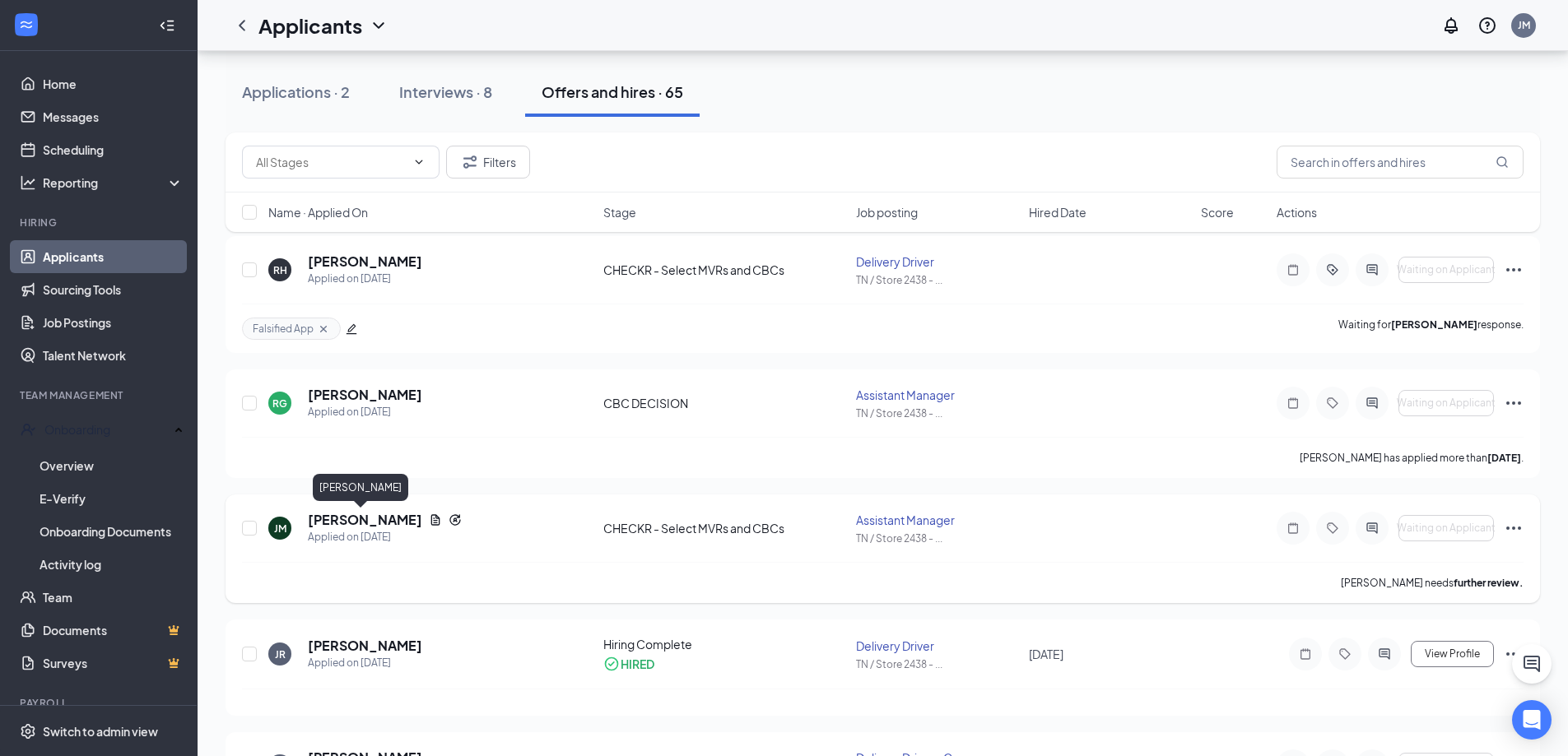
click at [358, 522] on h5 "[PERSON_NAME]" at bounding box center [364, 520] width 114 height 18
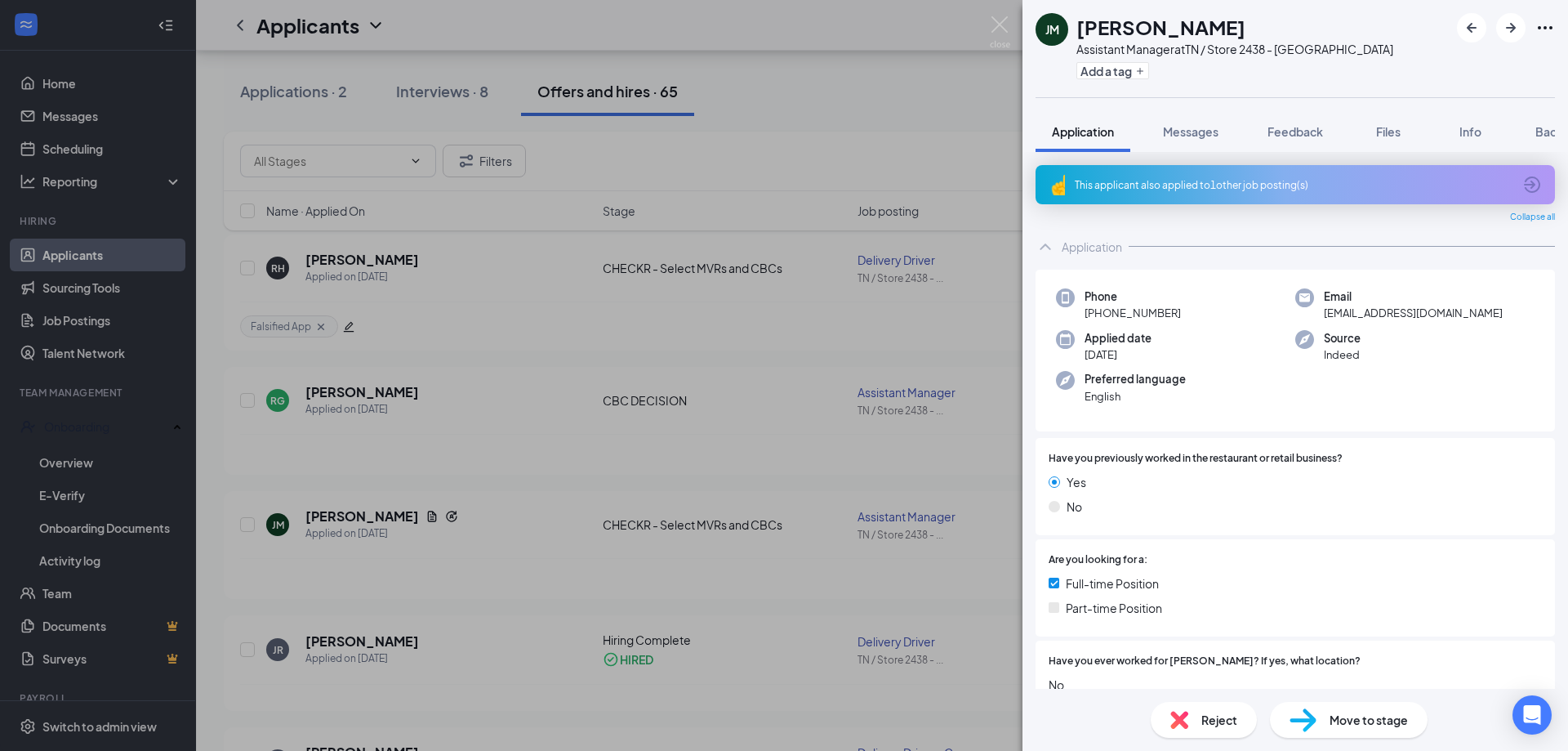
click at [1332, 717] on span "Move to stage" at bounding box center [1369, 719] width 79 height 18
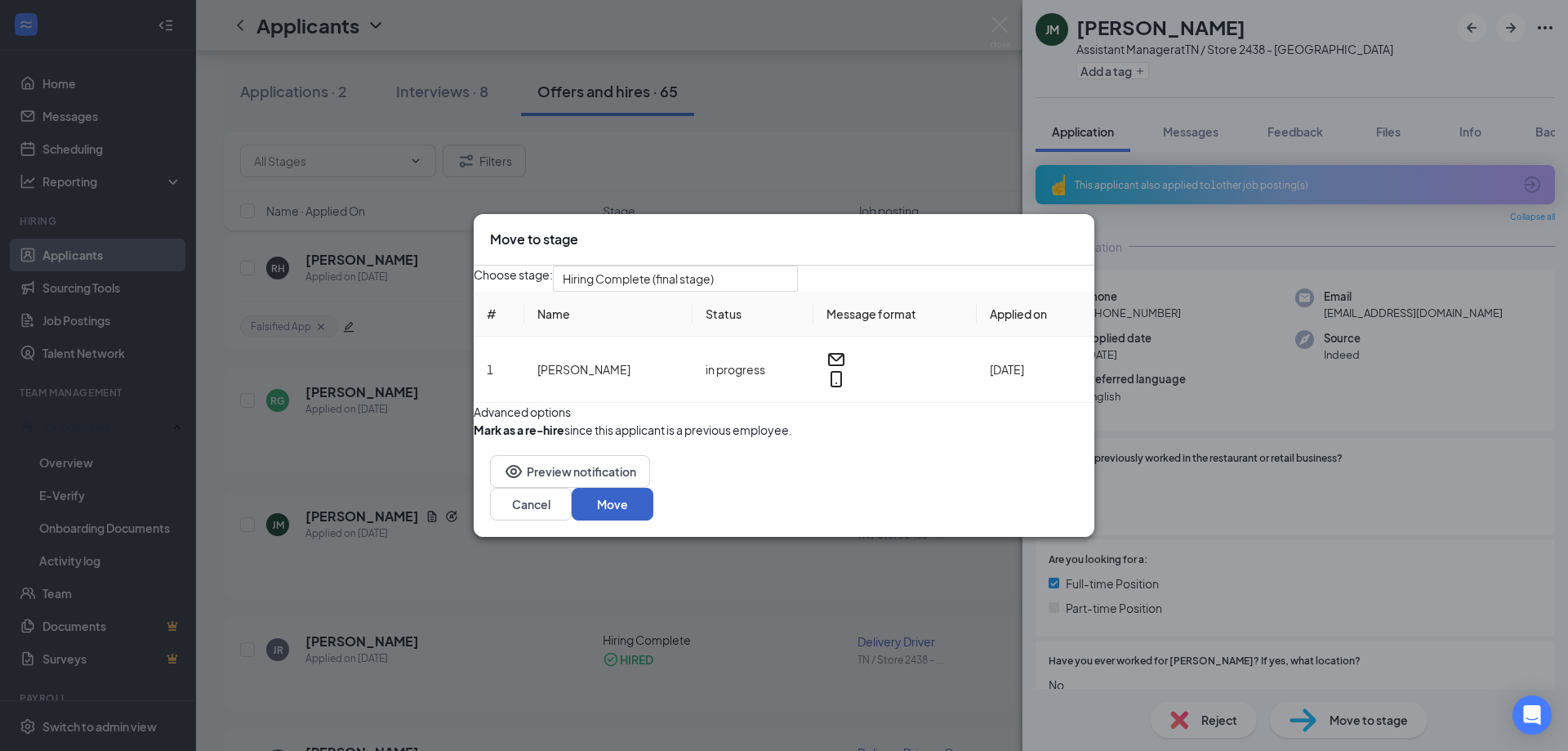
click at [653, 520] on button "Move" at bounding box center [612, 504] width 82 height 33
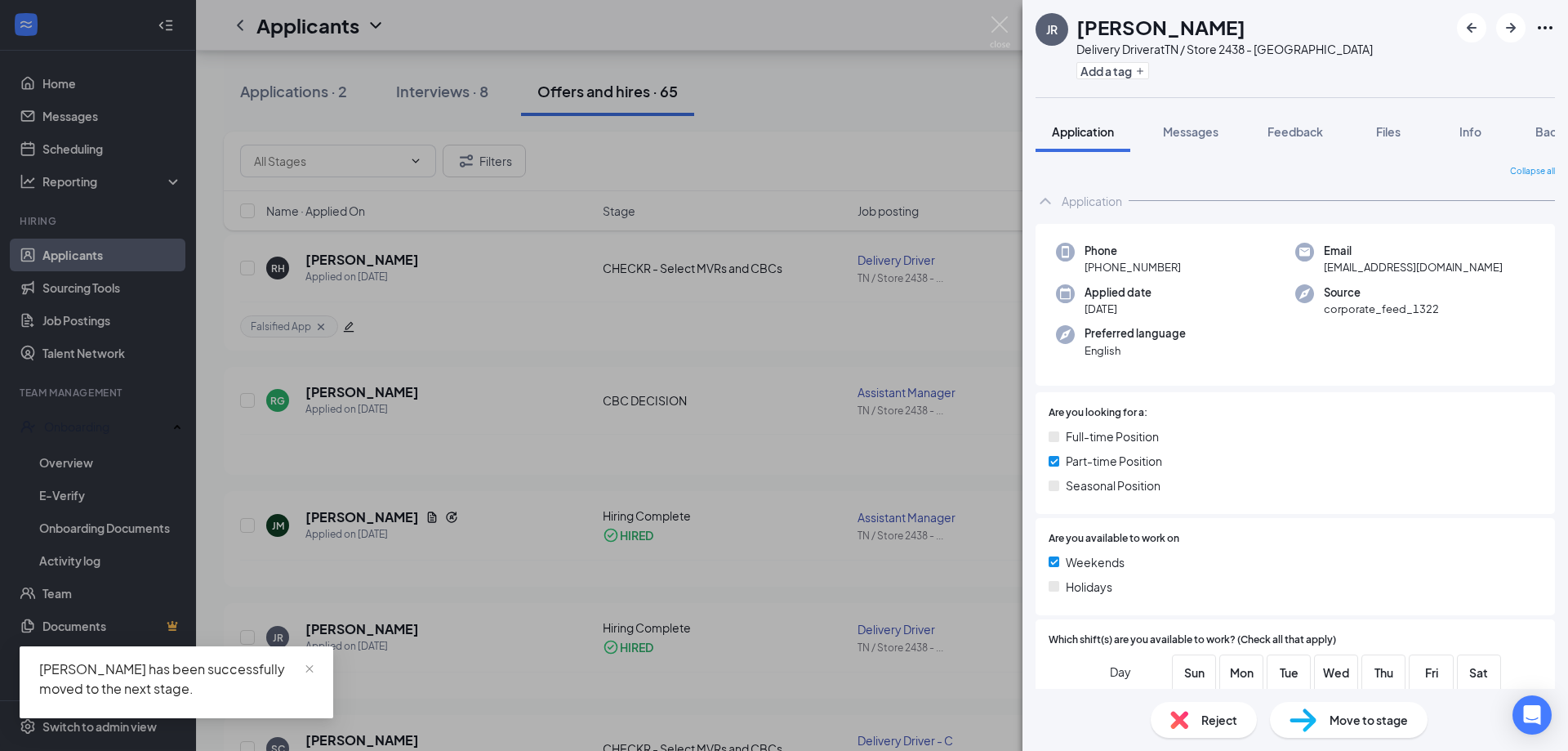
click at [73, 461] on div "JR [PERSON_NAME] Delivery Driver at [GEOGRAPHIC_DATA] / Store 2438 - [GEOGRAPHI…" at bounding box center [784, 376] width 1568 height 751
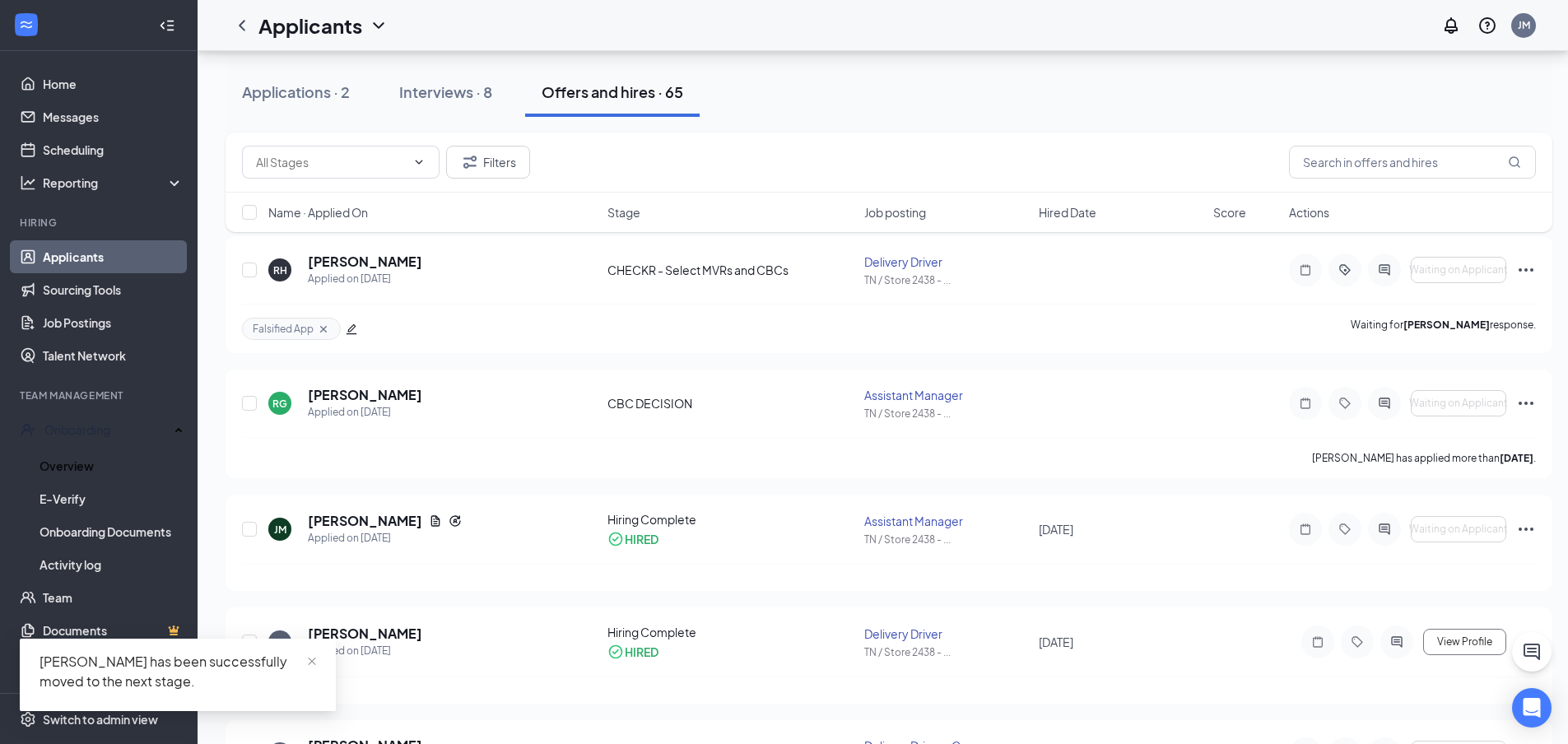
click at [73, 464] on link "Overview" at bounding box center [111, 465] width 144 height 33
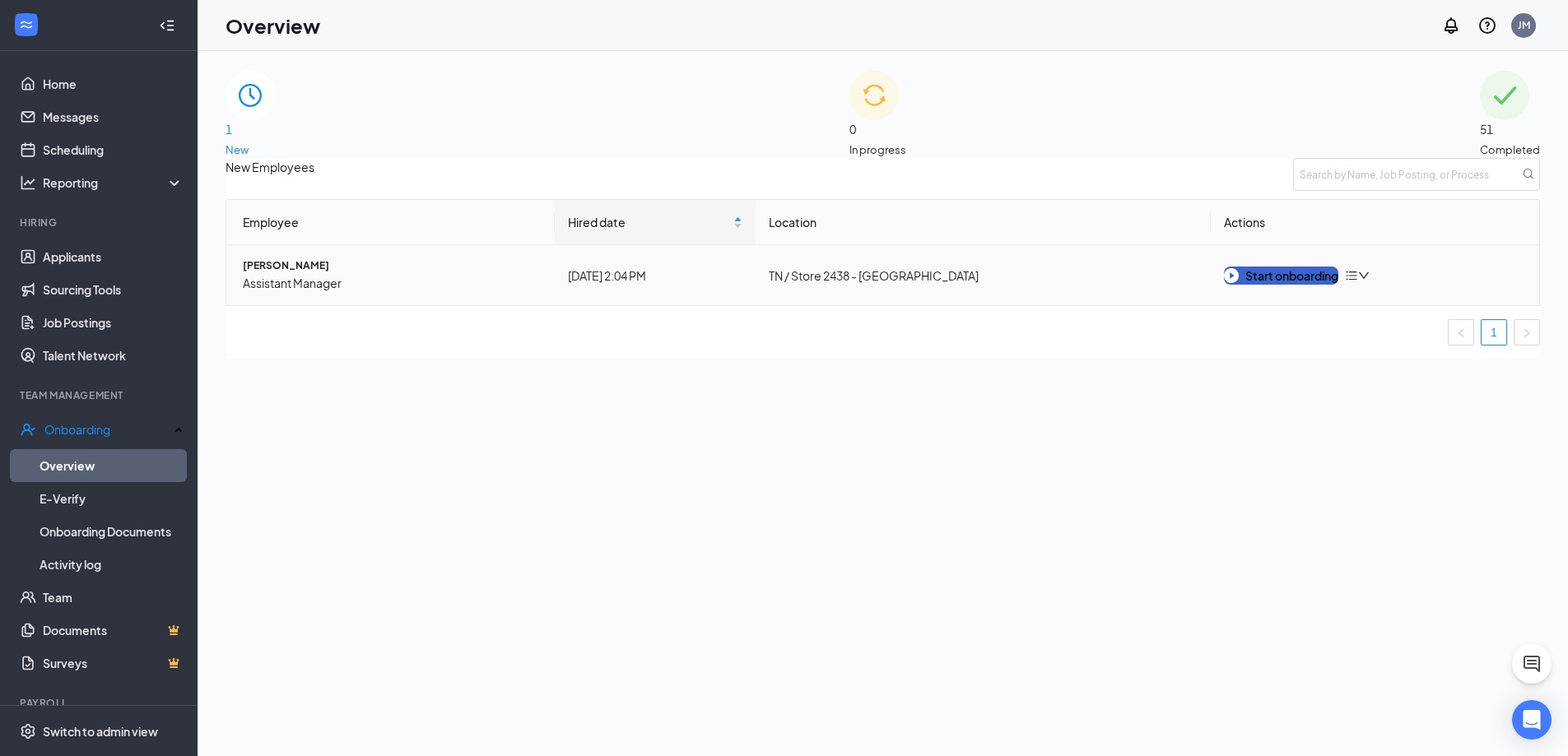
click at [1306, 285] on div "Start onboarding" at bounding box center [1280, 276] width 114 height 18
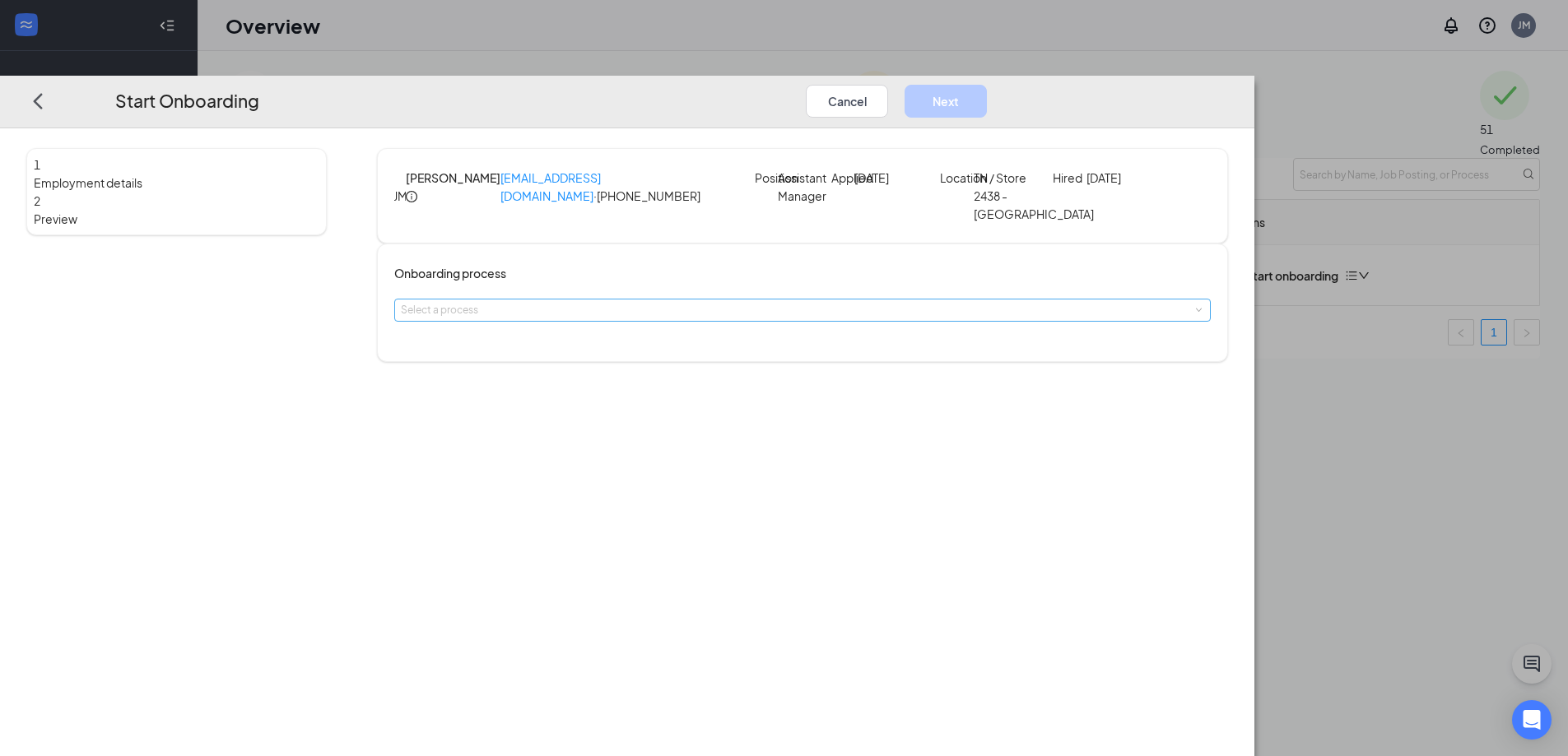
click at [798, 318] on div "Select a process" at bounding box center [799, 310] width 796 height 17
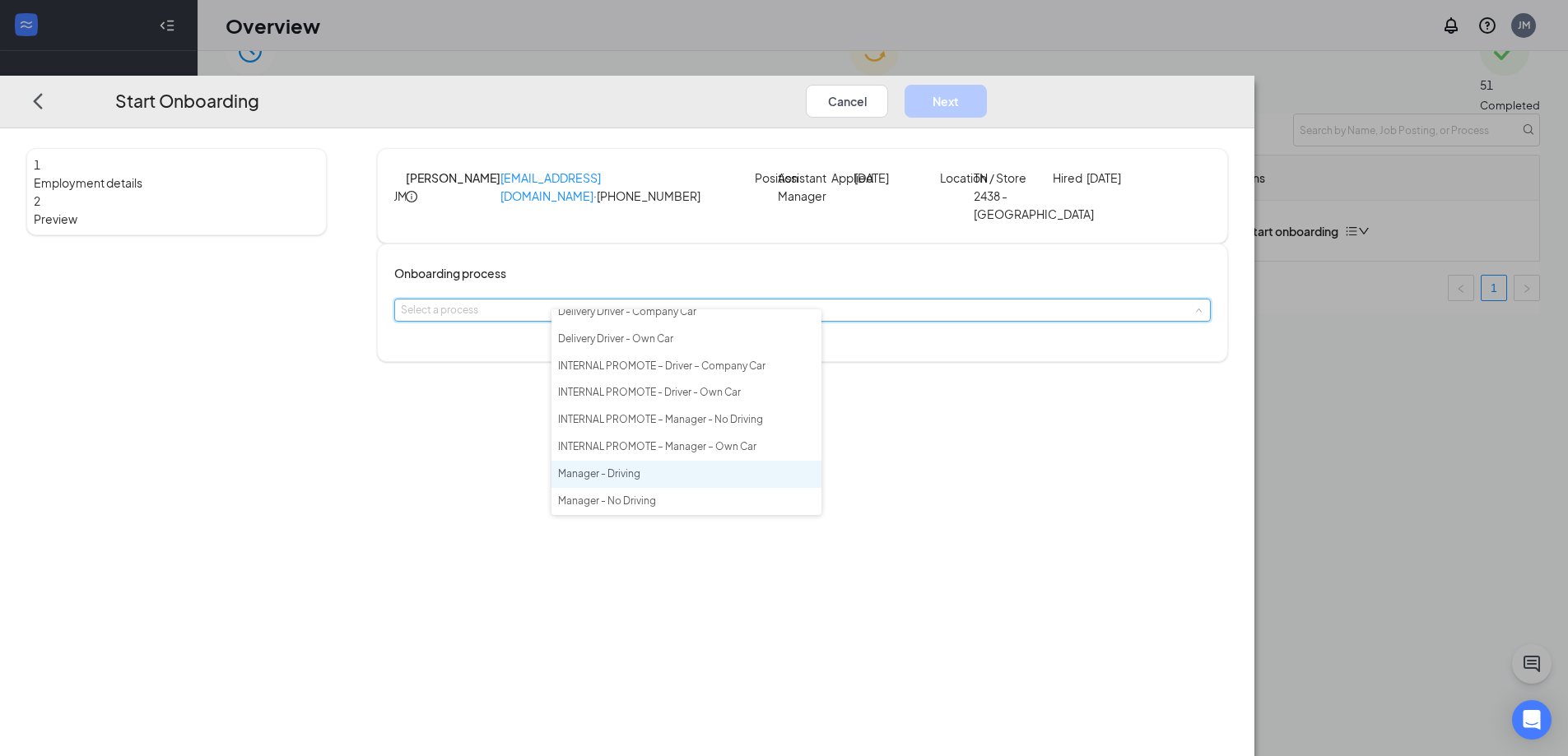
scroll to position [74, 0]
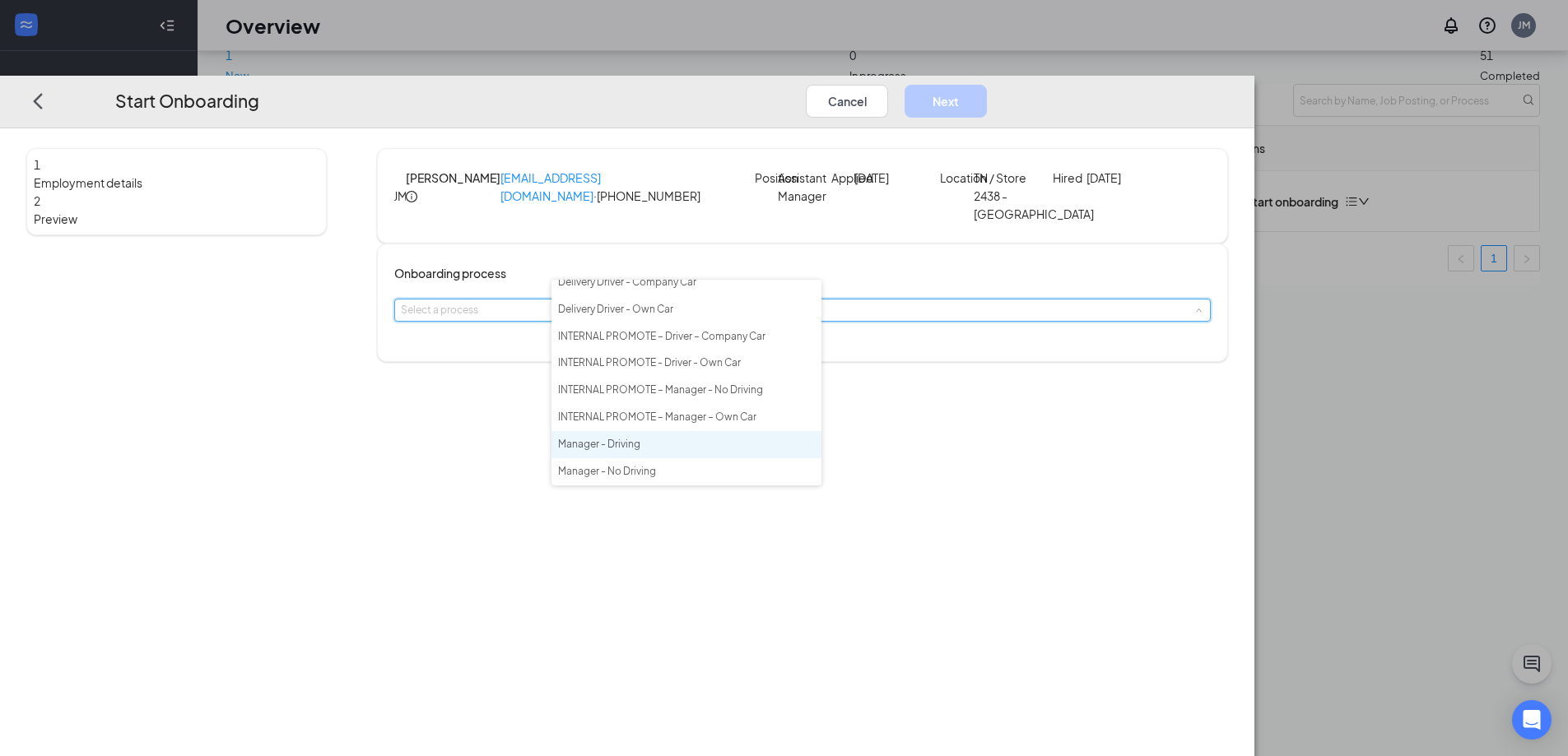
click at [712, 446] on li "Manager - Driving" at bounding box center [687, 443] width 270 height 27
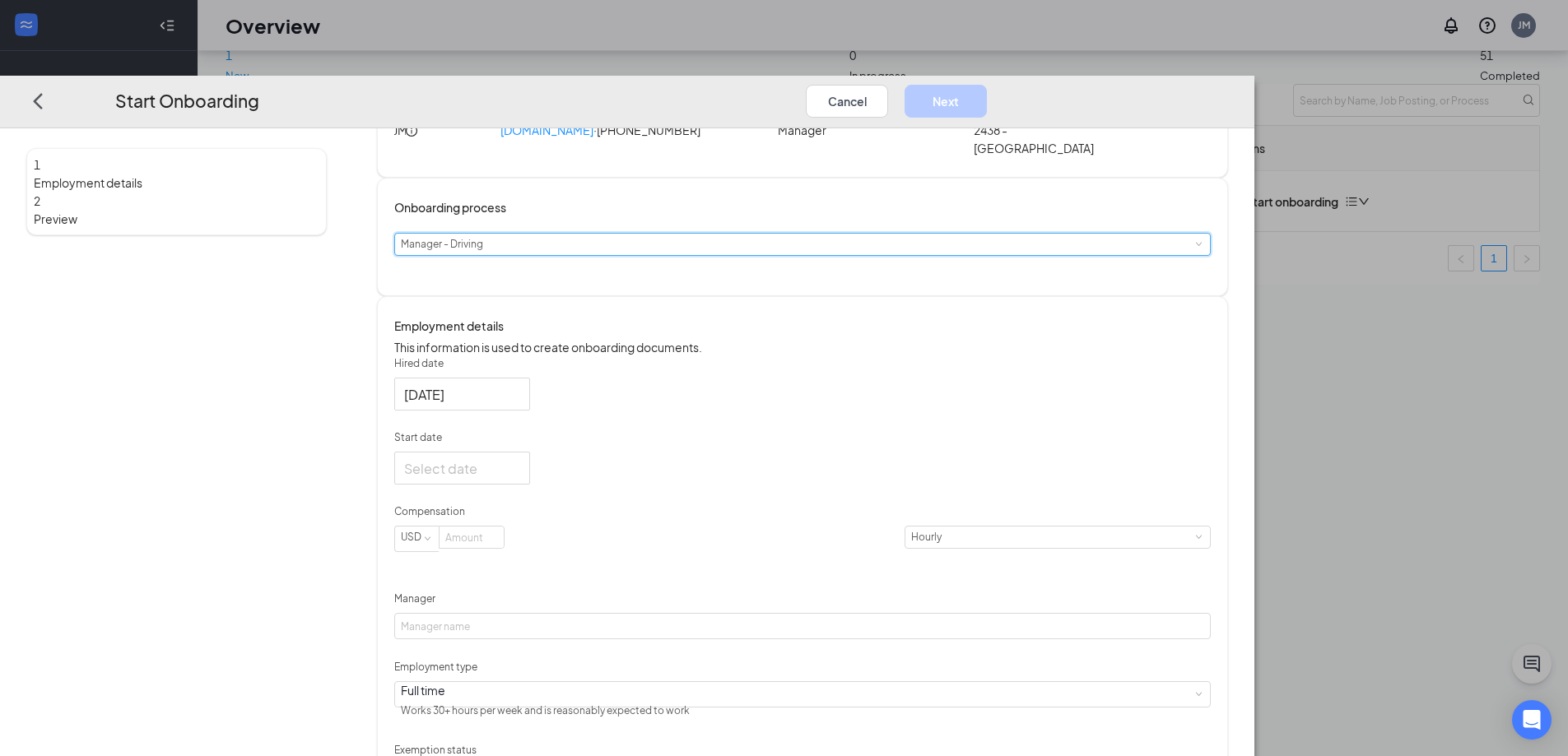
scroll to position [165, 0]
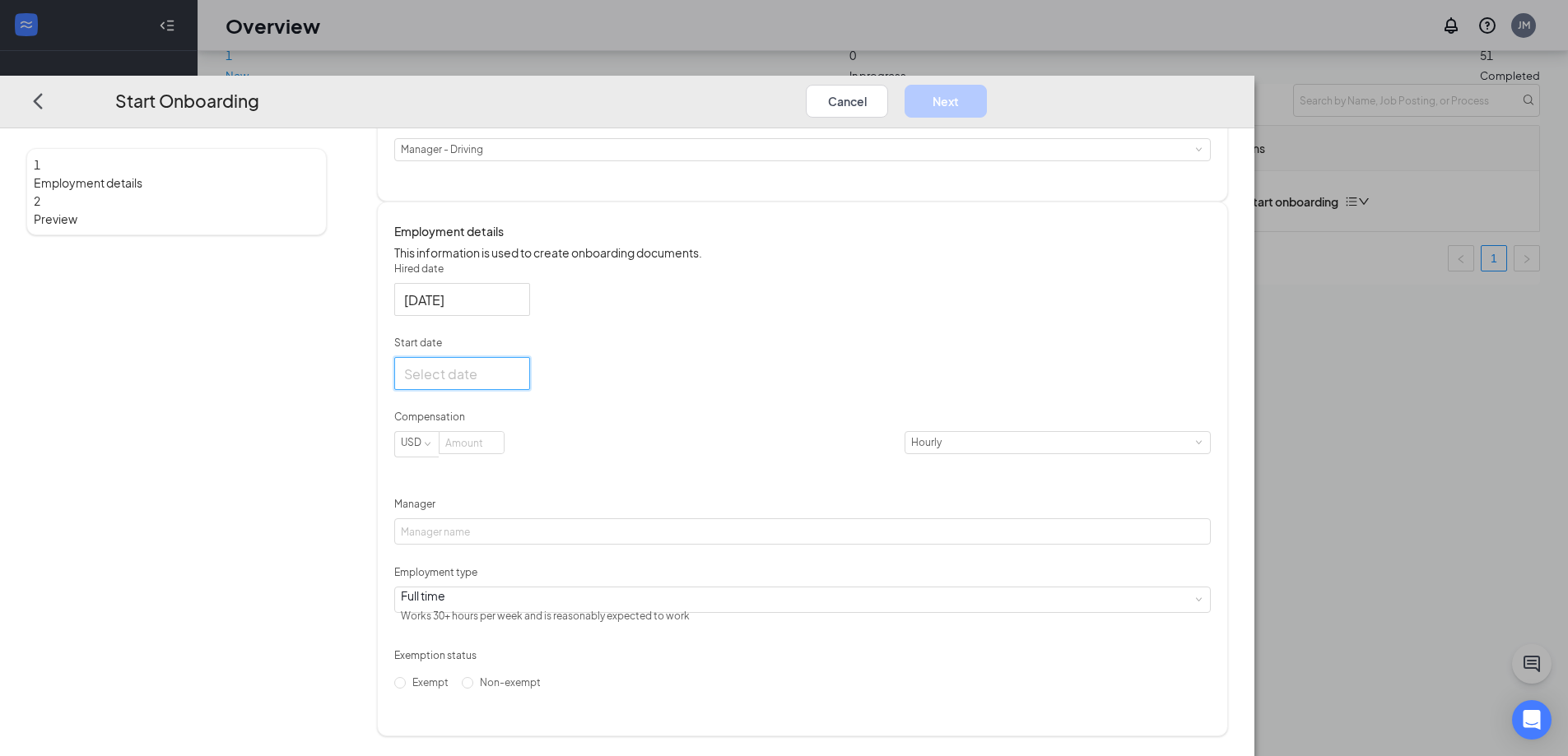
click at [517, 384] on input "Start date" at bounding box center [460, 373] width 113 height 21
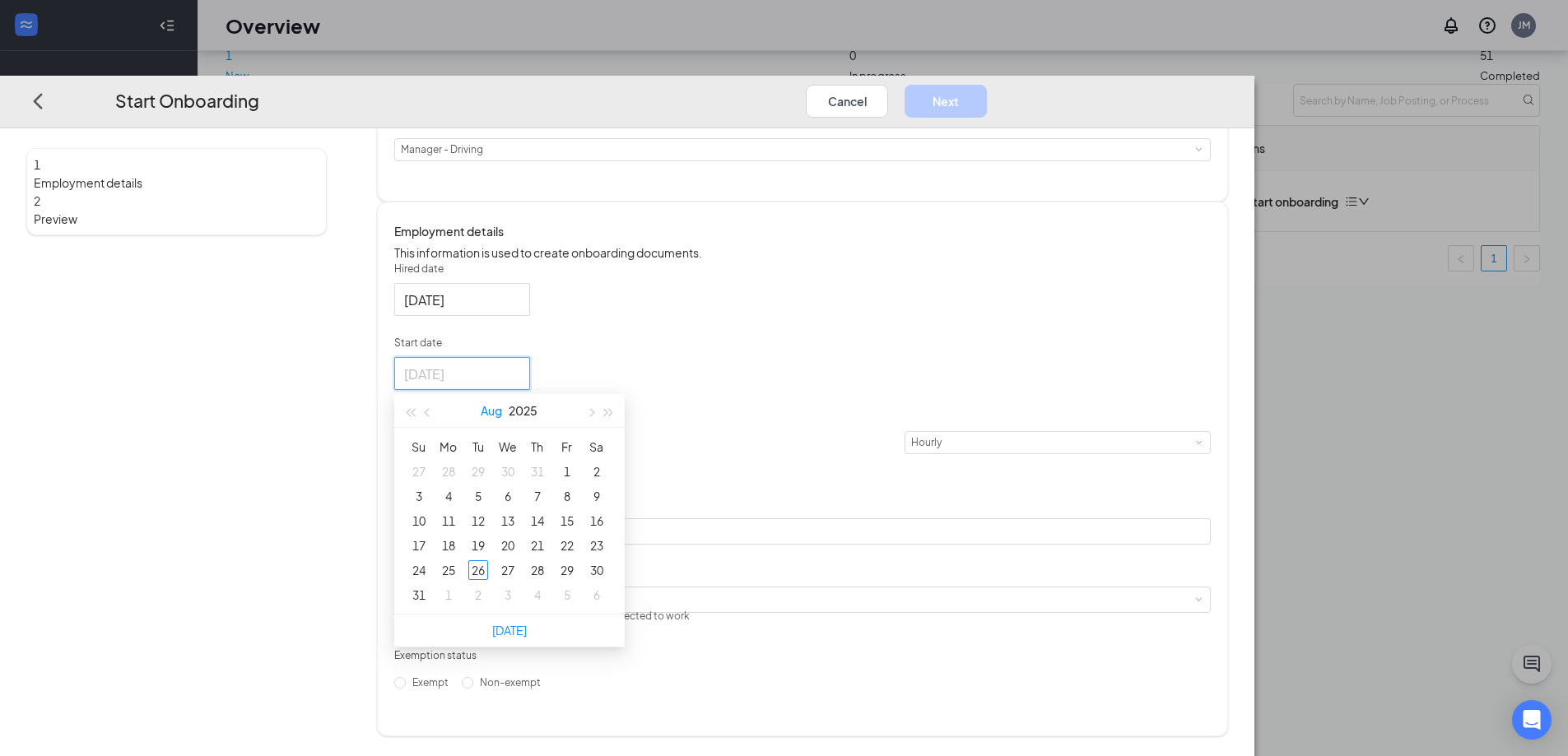
type input "[DATE]"
click at [547, 580] on div "28" at bounding box center [537, 570] width 20 height 20
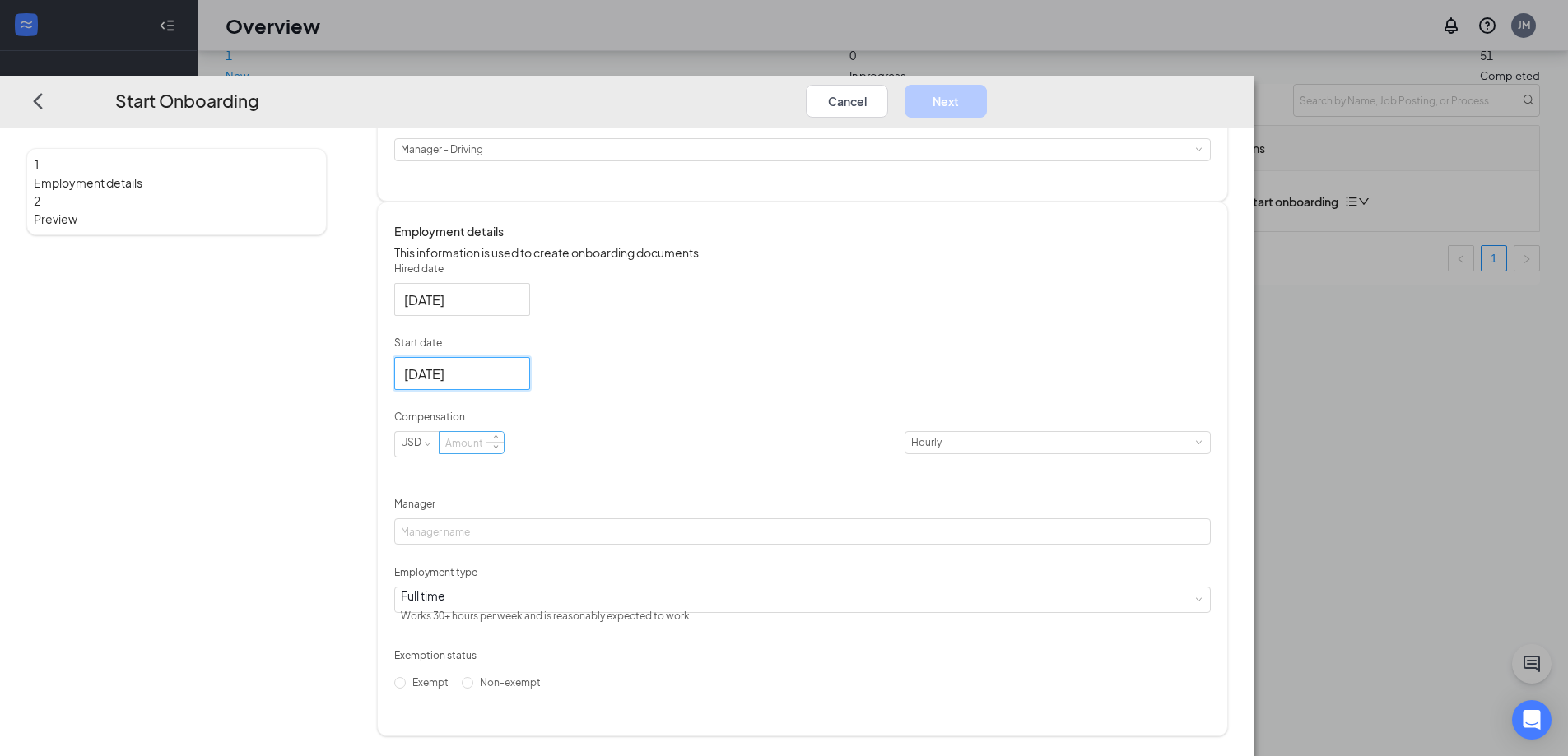
click at [503, 453] on input at bounding box center [471, 442] width 65 height 22
type input "13"
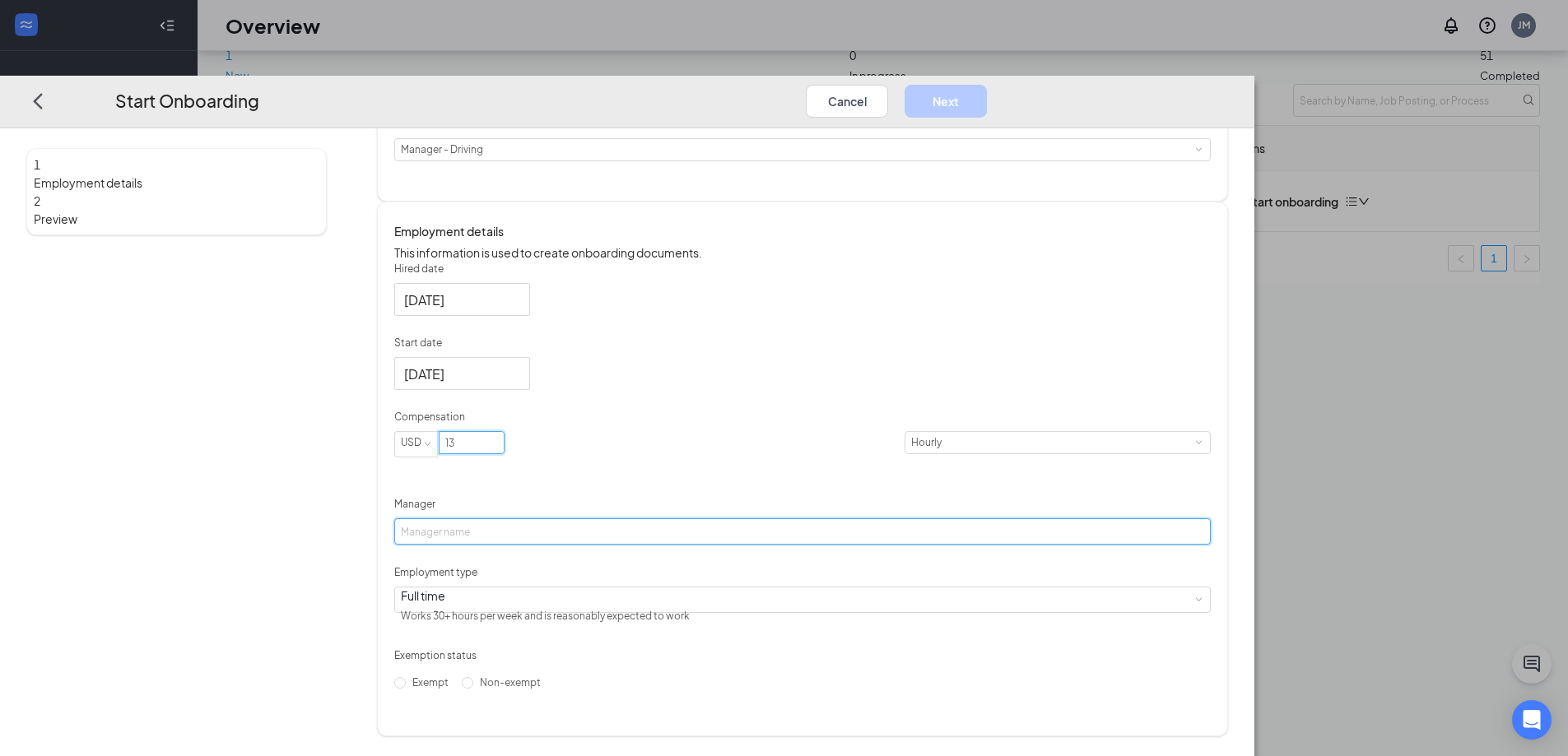
click at [729, 545] on input "Manager" at bounding box center [802, 531] width 817 height 27
type input "[PERSON_NAME]"
click at [473, 689] on input "Non-exempt" at bounding box center [467, 683] width 12 height 12
radio input "true"
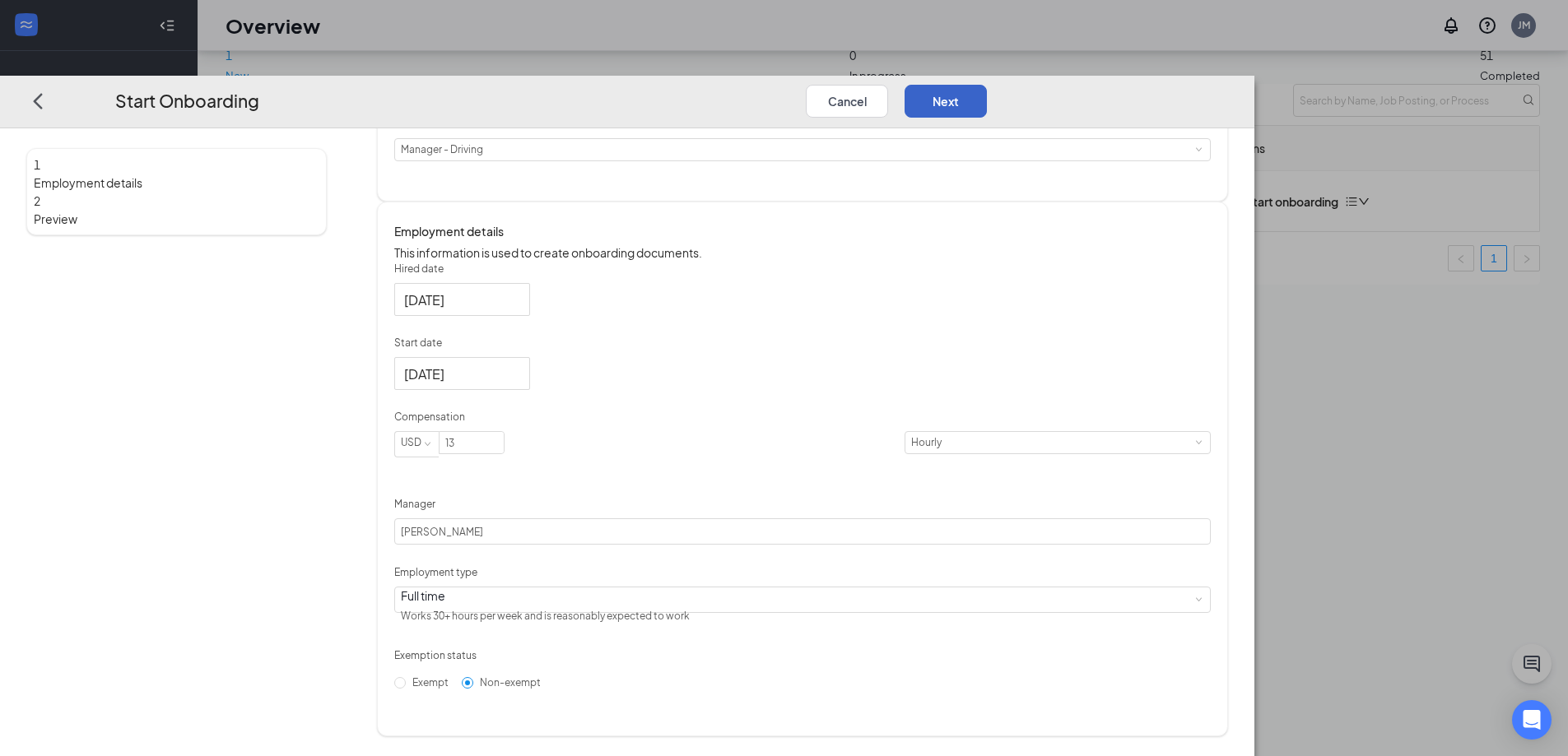
click at [986, 84] on button "Next" at bounding box center [945, 100] width 82 height 33
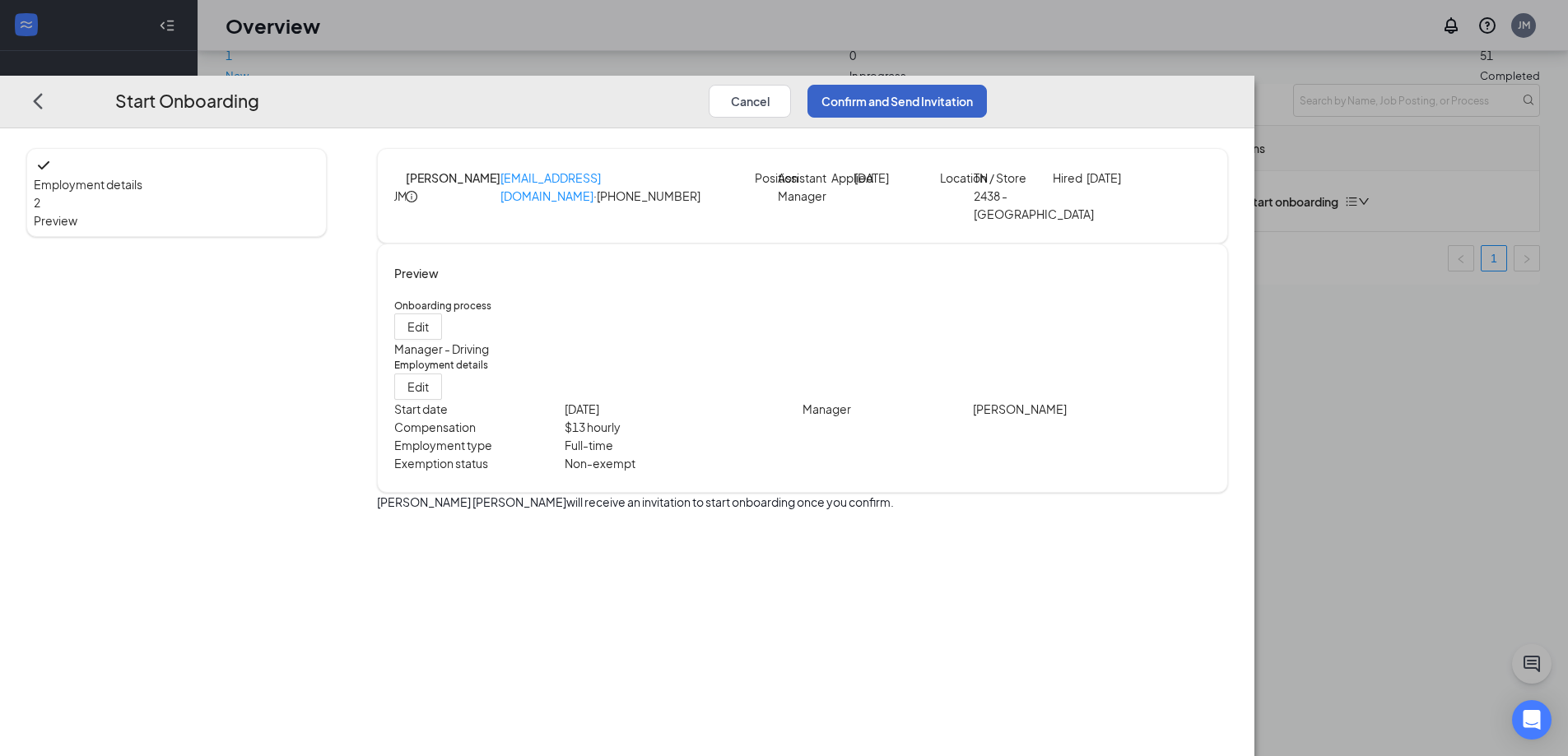
click at [986, 84] on button "Confirm and Send Invitation" at bounding box center [896, 100] width 180 height 33
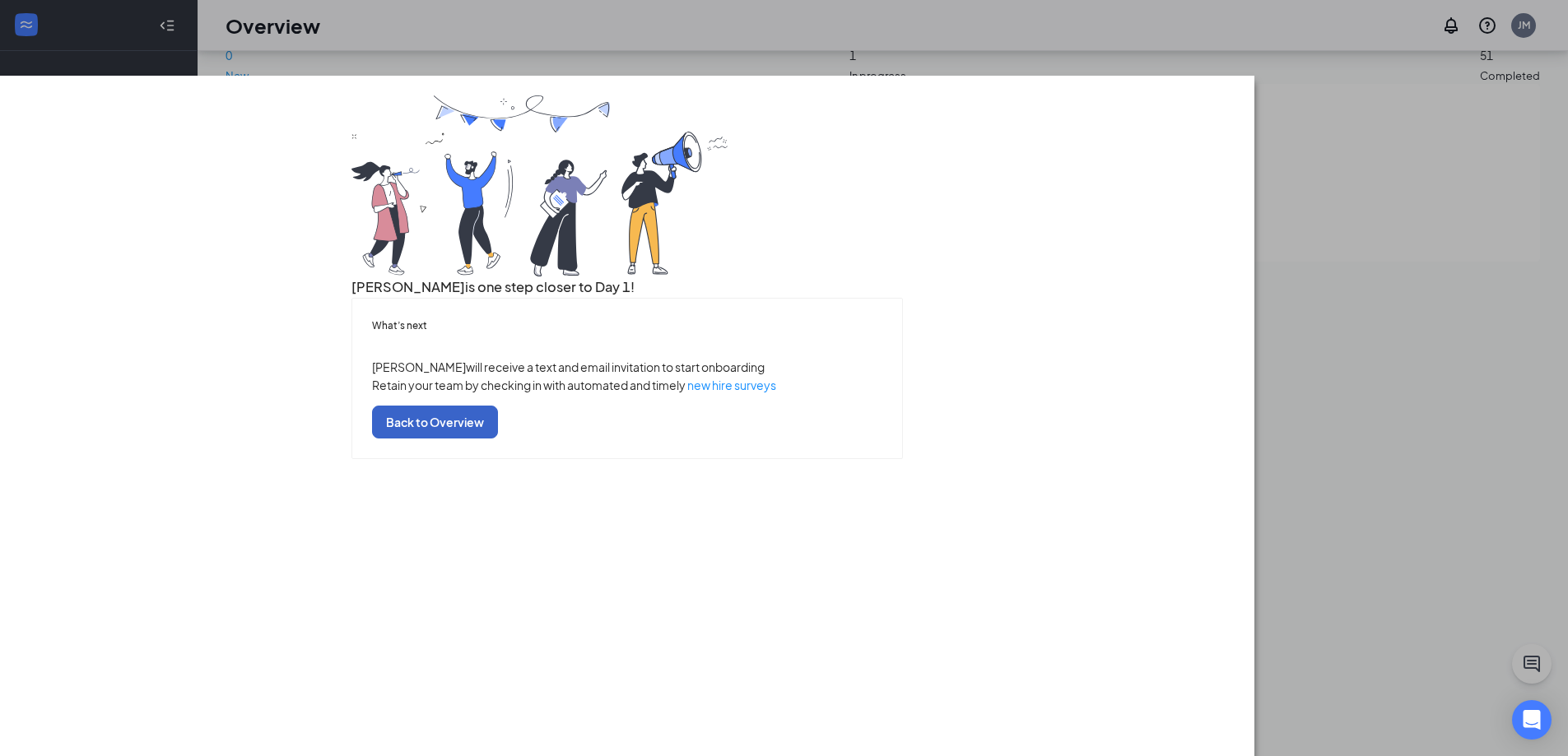
click at [498, 439] on button "Back to Overview" at bounding box center [435, 422] width 126 height 33
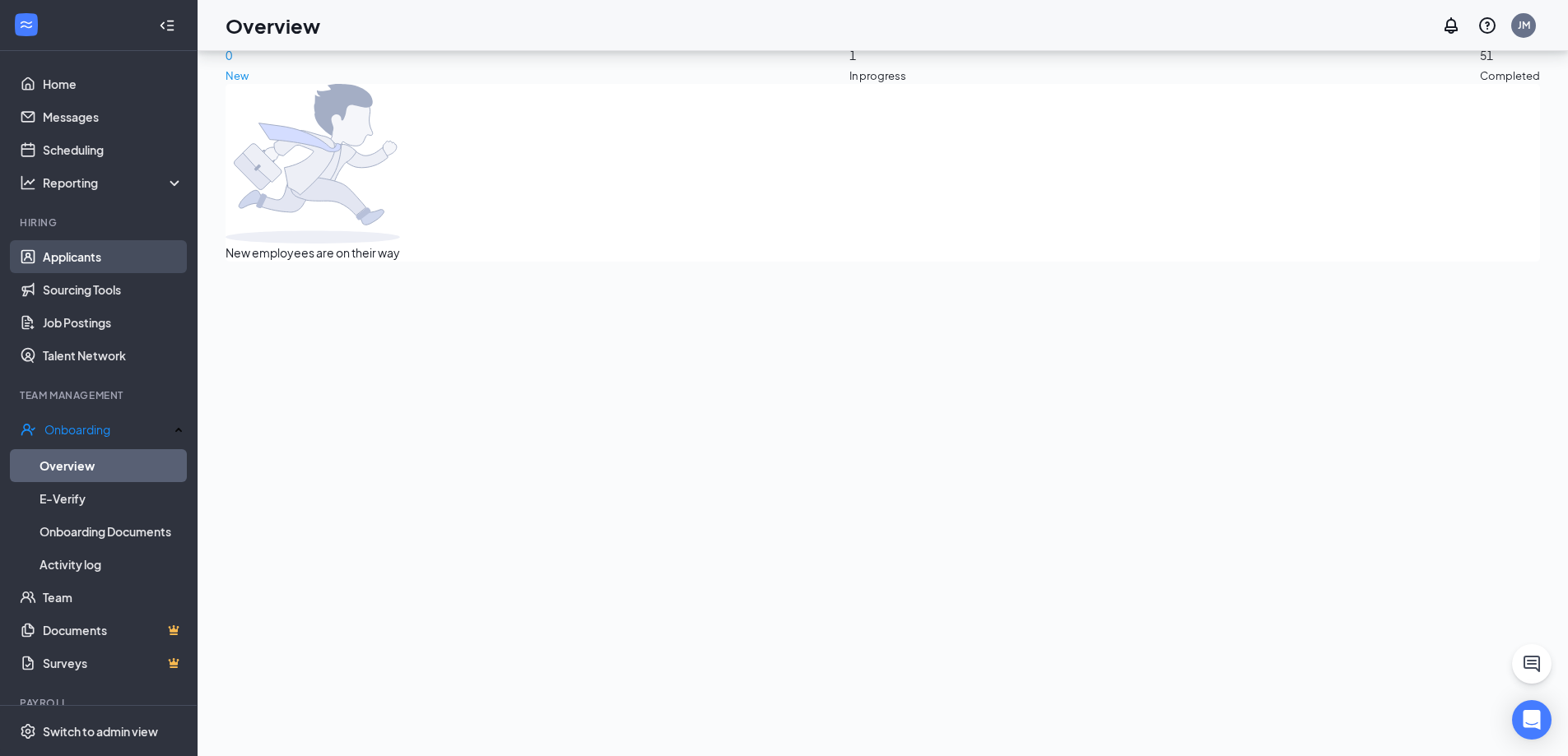
click at [80, 258] on link "Applicants" at bounding box center [113, 256] width 141 height 33
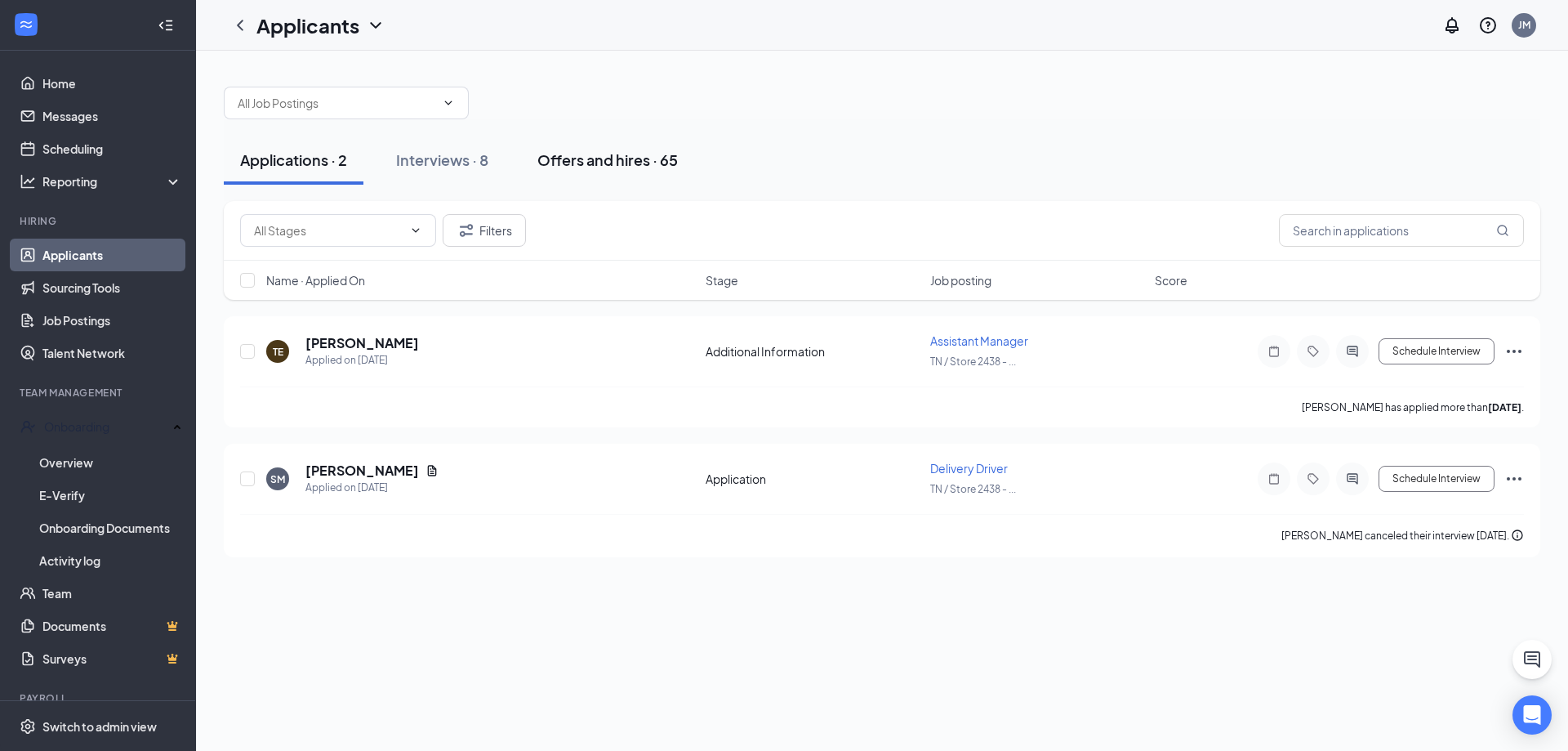
click at [612, 168] on div "Offers and hires · 65" at bounding box center [608, 160] width 141 height 21
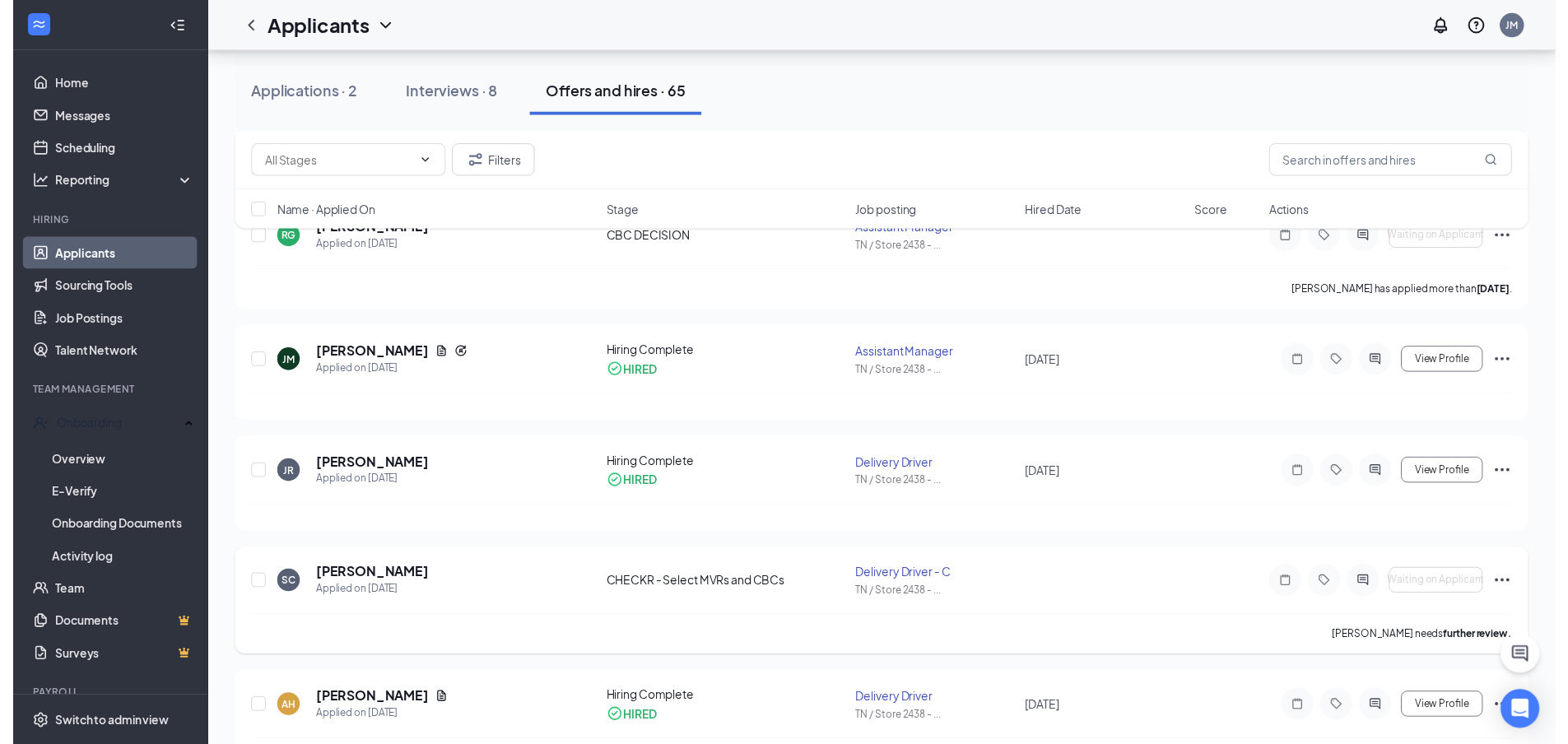
scroll to position [412, 0]
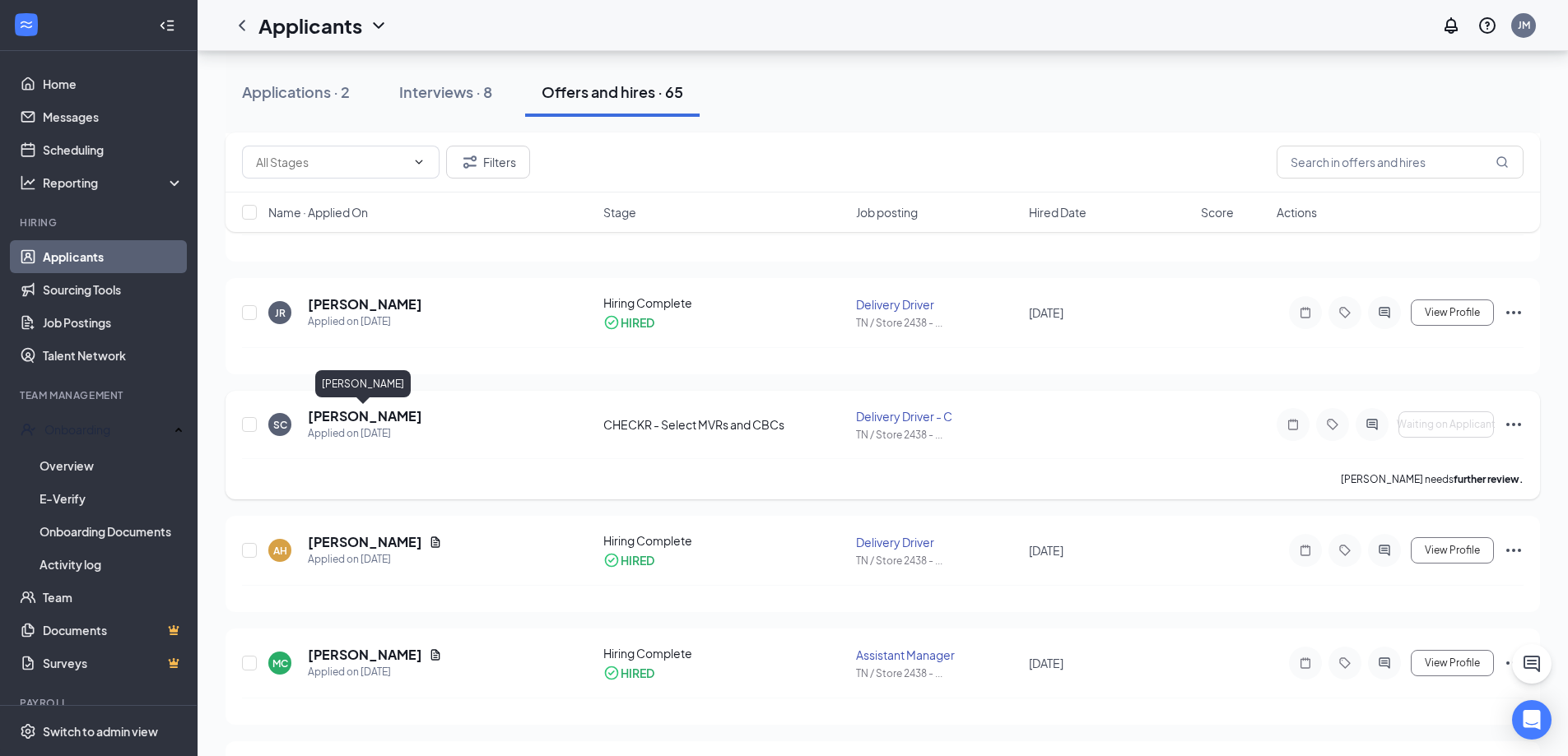
click at [385, 417] on h5 "[PERSON_NAME]" at bounding box center [364, 416] width 114 height 18
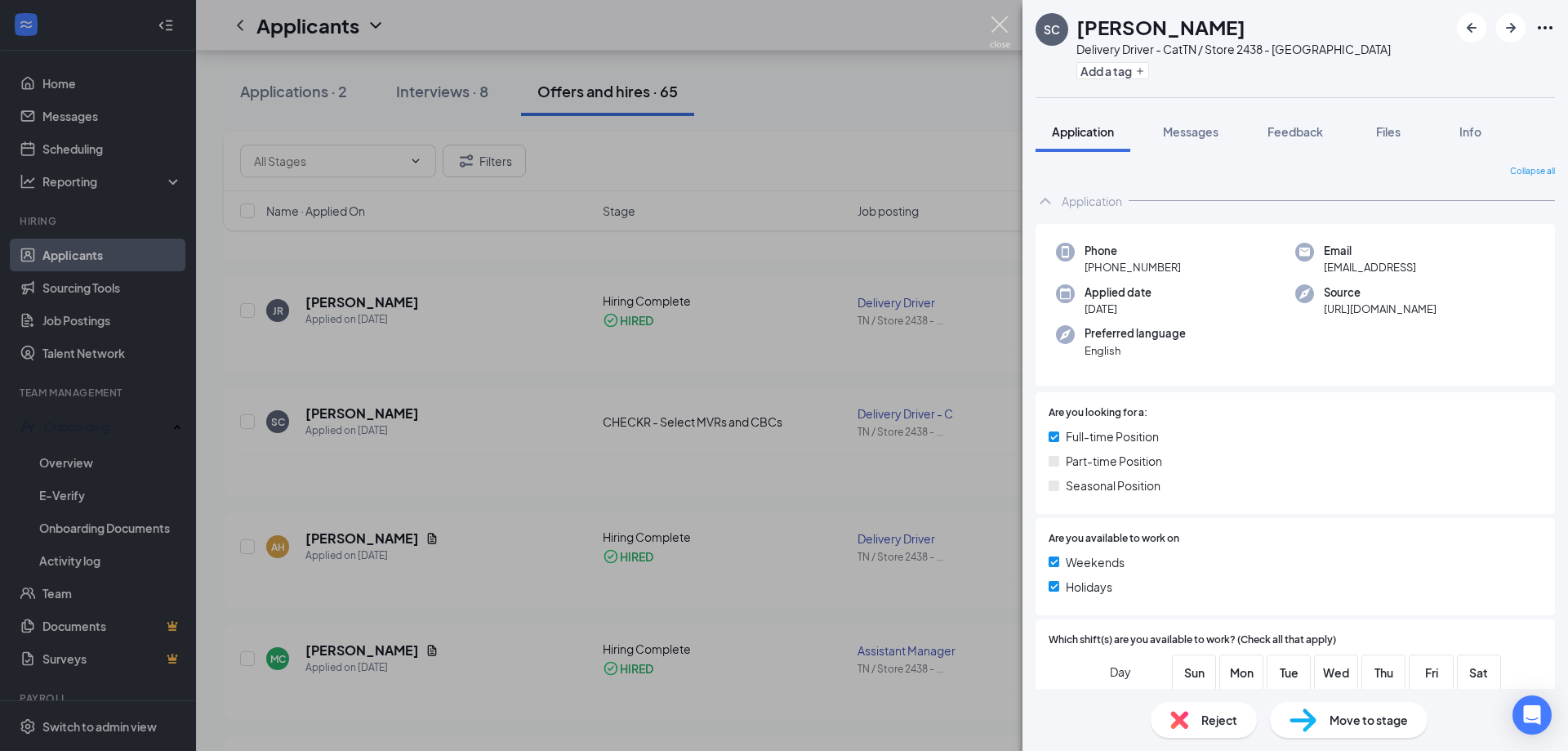
click at [999, 30] on img at bounding box center [1000, 33] width 21 height 32
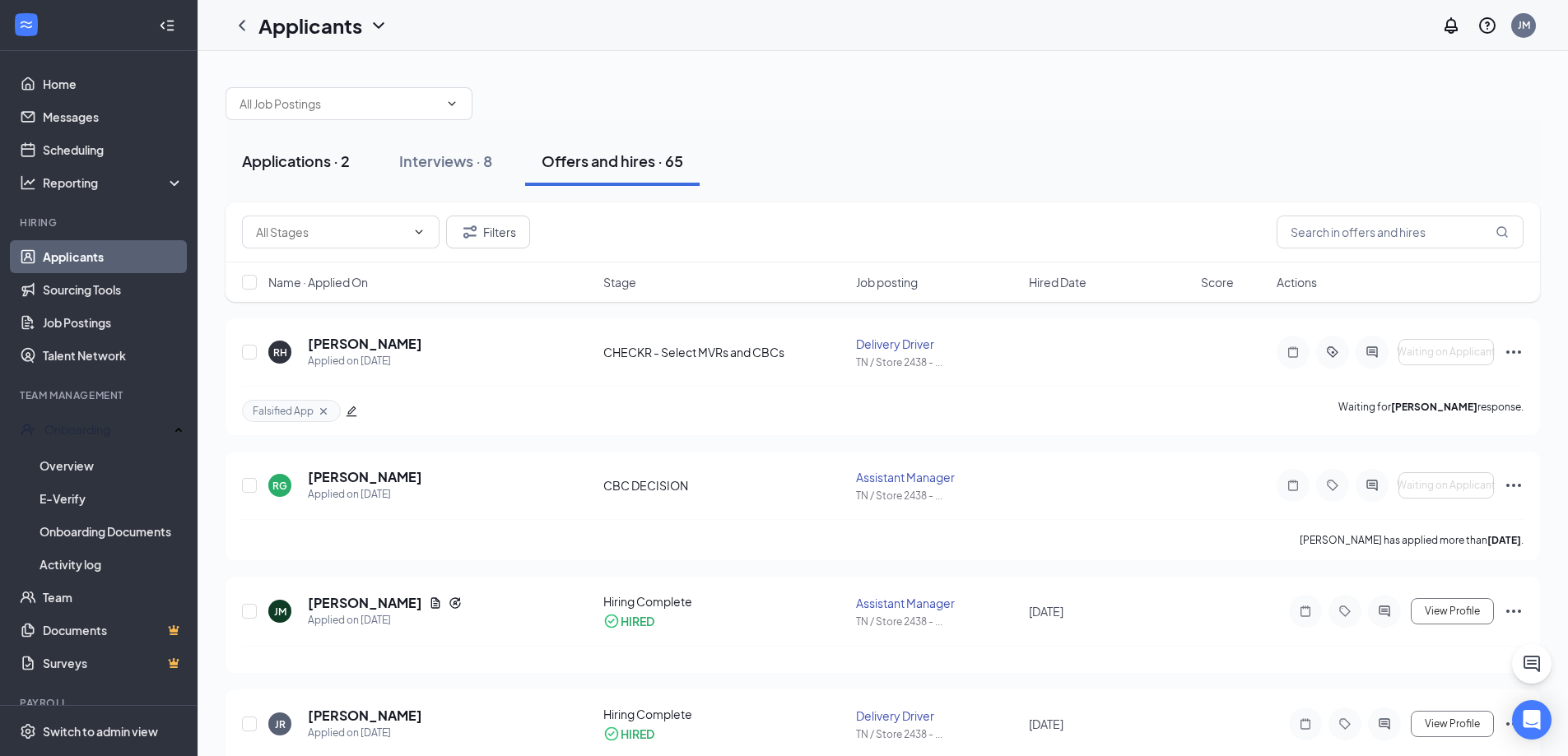
click at [326, 150] on button "Applications · 2" at bounding box center [296, 162] width 141 height 50
